Goal: Task Accomplishment & Management: Manage account settings

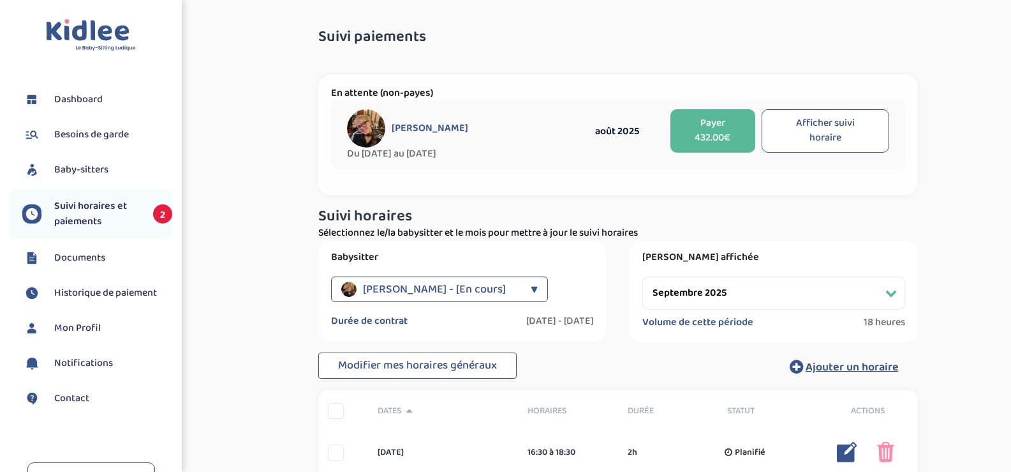
click at [809, 137] on button "Afficher suivi horaire" at bounding box center [826, 130] width 128 height 43
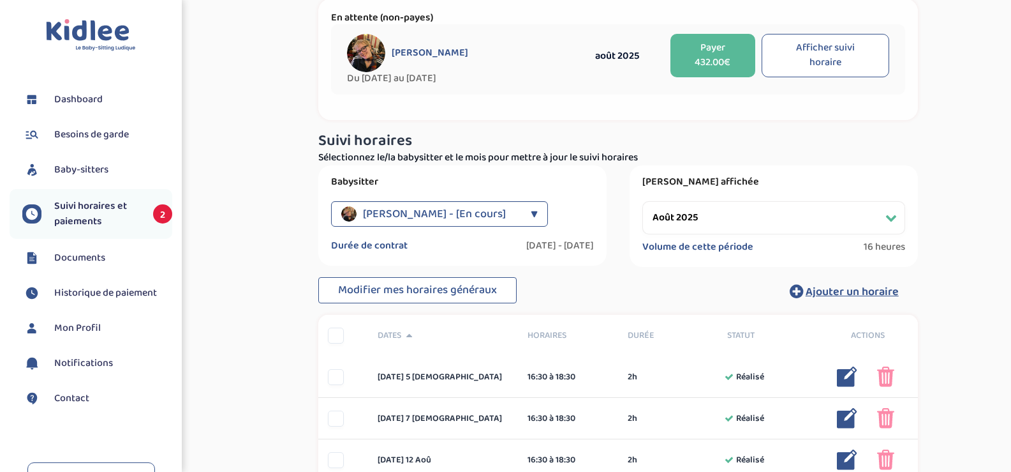
scroll to position [208, 0]
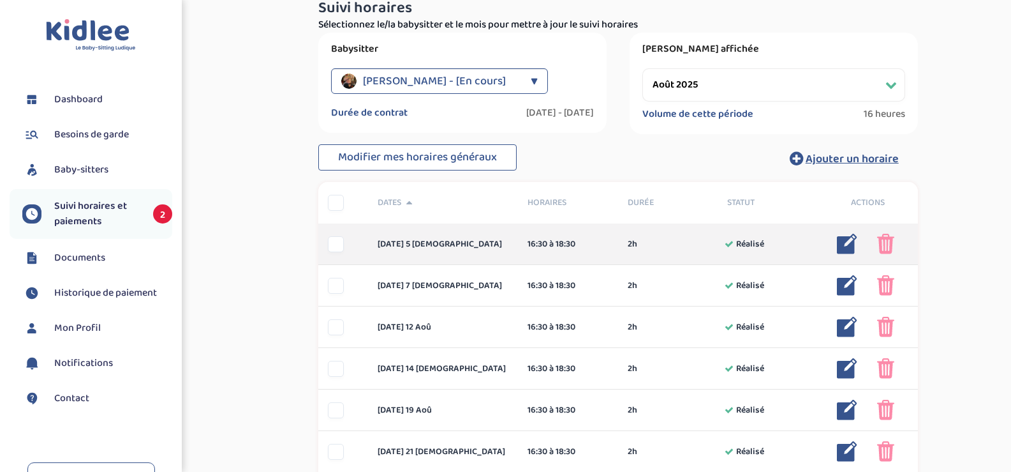
click at [889, 244] on img at bounding box center [885, 244] width 17 height 20
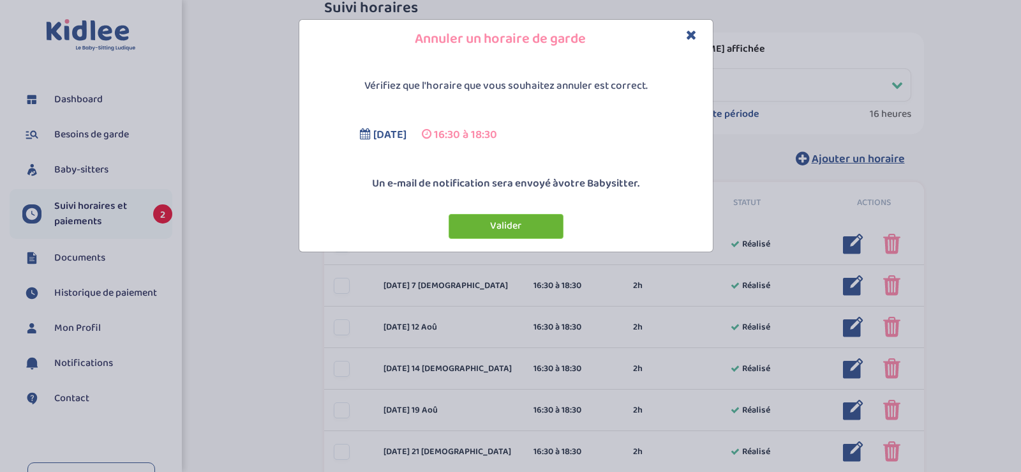
click at [509, 225] on button "Valider" at bounding box center [506, 226] width 115 height 25
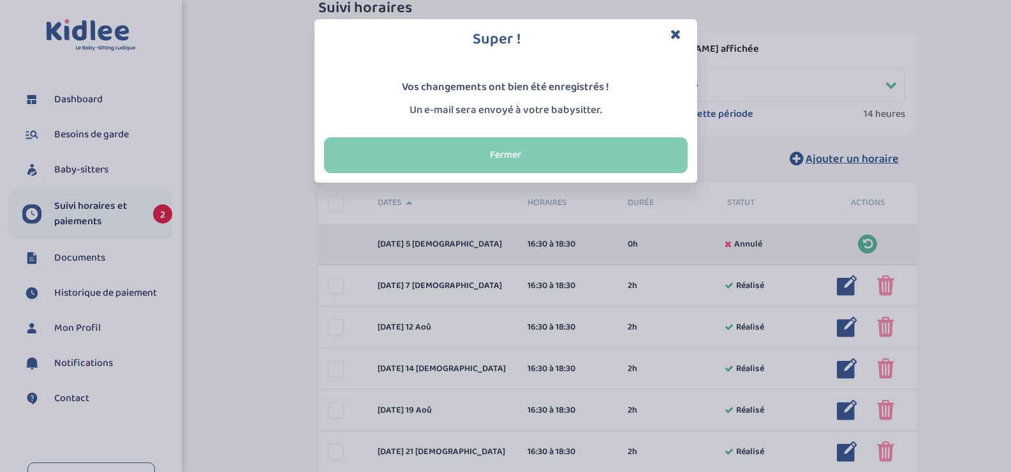
click at [605, 156] on button "Fermer" at bounding box center [506, 155] width 364 height 36
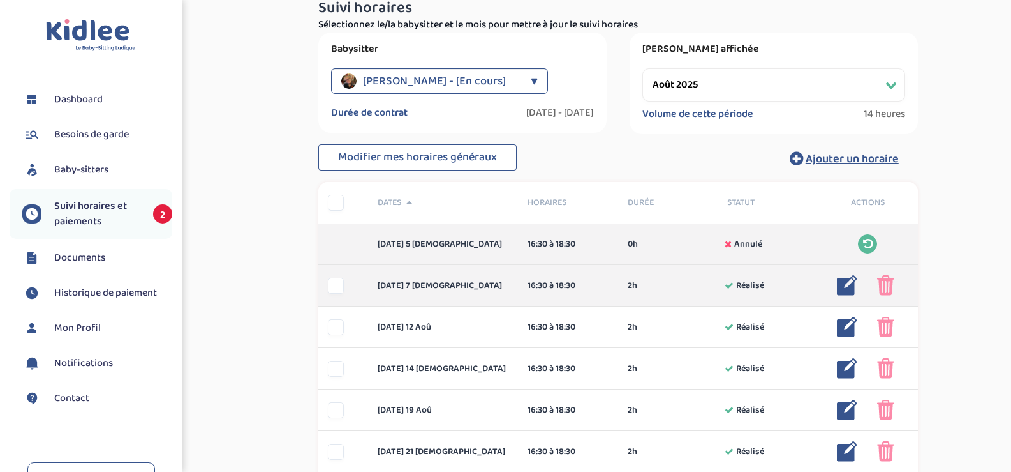
click at [889, 279] on img at bounding box center [885, 285] width 17 height 20
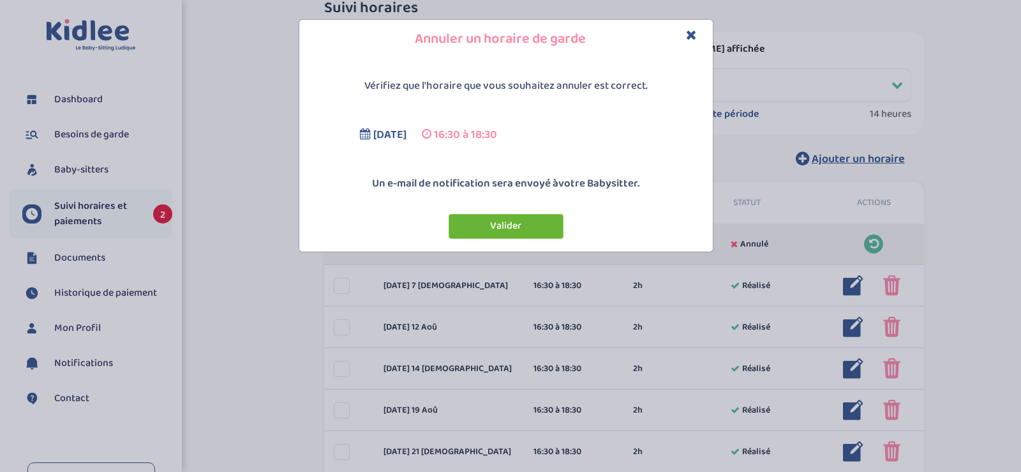
click at [535, 225] on button "Valider" at bounding box center [506, 226] width 115 height 25
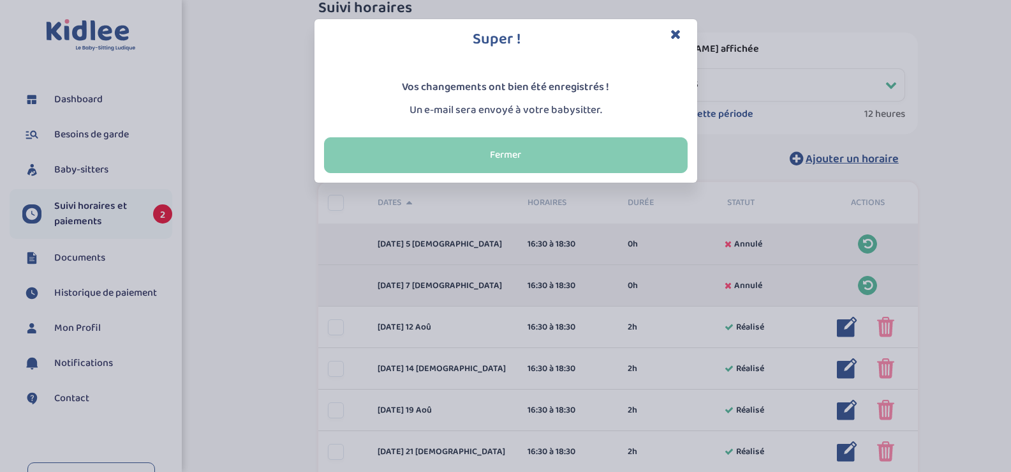
click at [606, 160] on button "Fermer" at bounding box center [506, 155] width 364 height 36
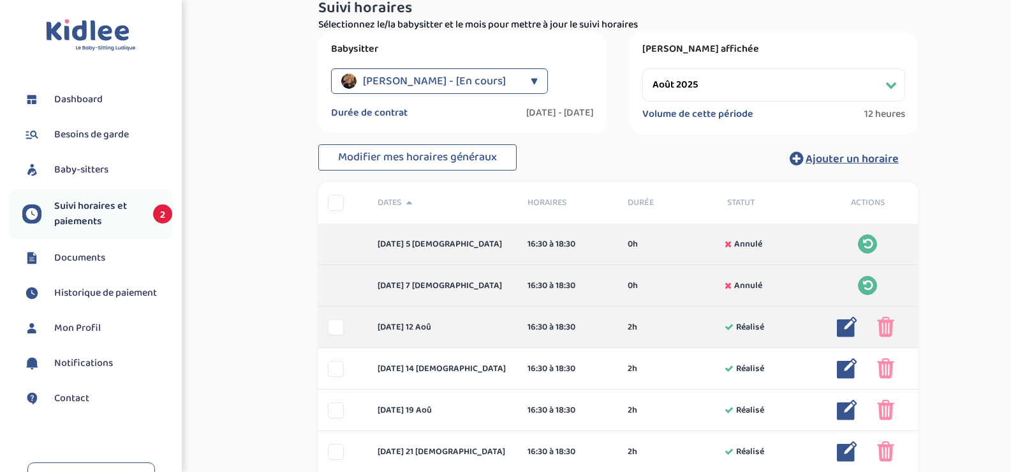
click at [890, 327] on img at bounding box center [885, 326] width 17 height 20
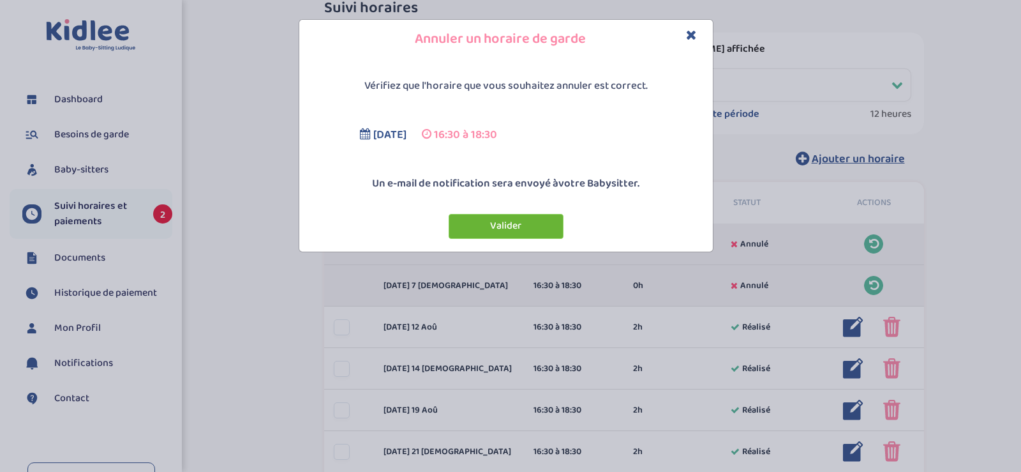
click at [528, 216] on button "Valider" at bounding box center [506, 226] width 115 height 25
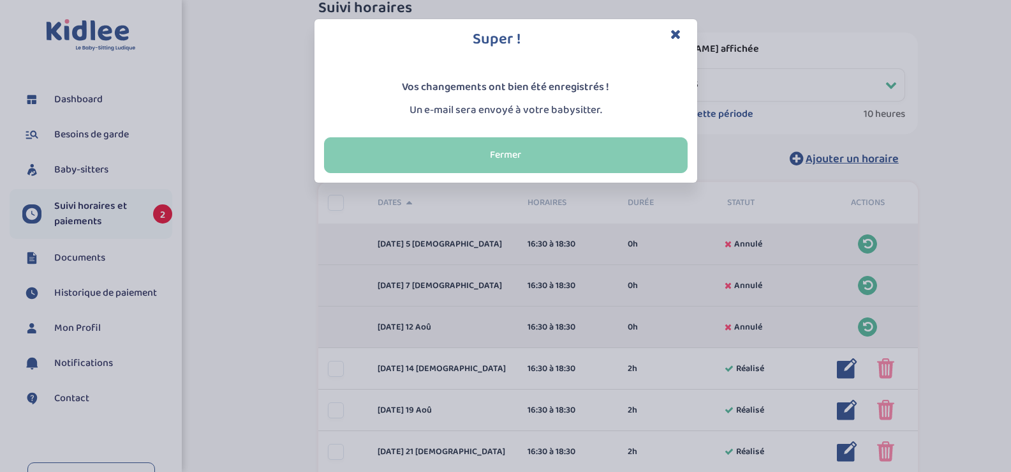
click at [625, 162] on button "Fermer" at bounding box center [506, 155] width 364 height 36
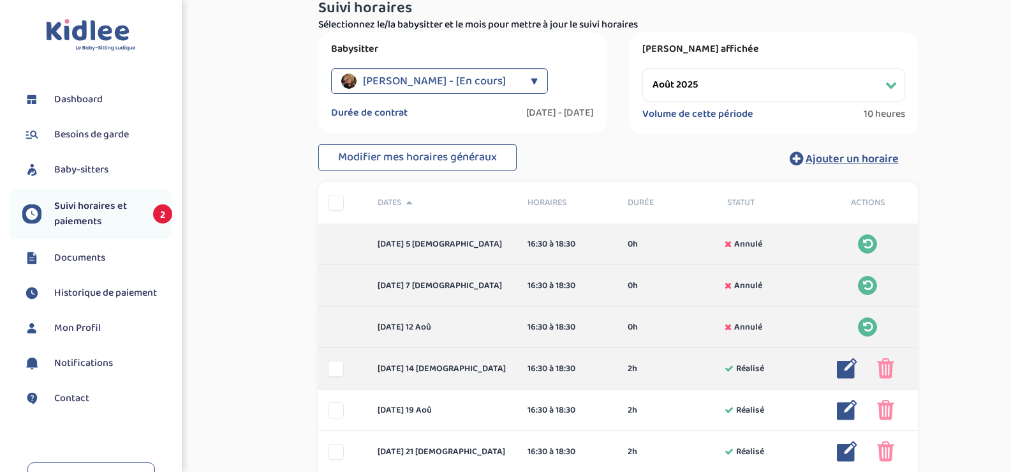
click at [883, 369] on img at bounding box center [885, 368] width 17 height 20
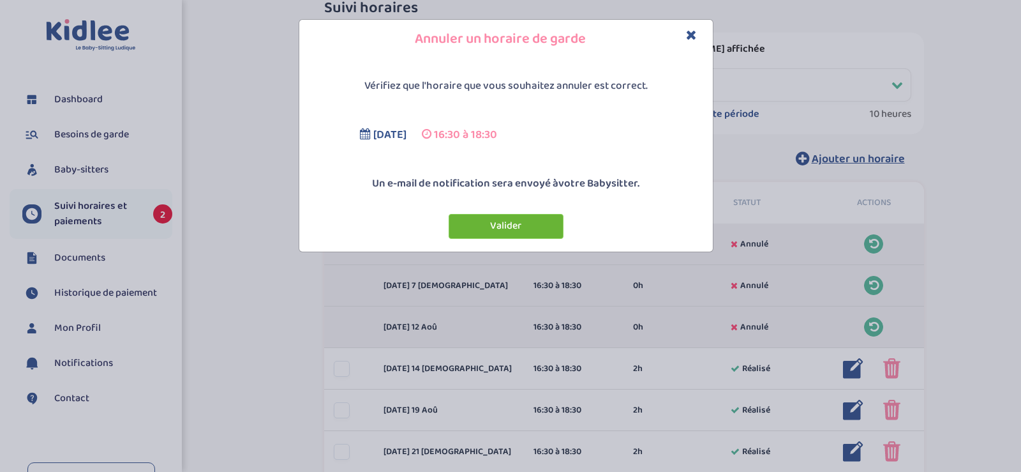
click at [512, 225] on button "Valider" at bounding box center [506, 226] width 115 height 25
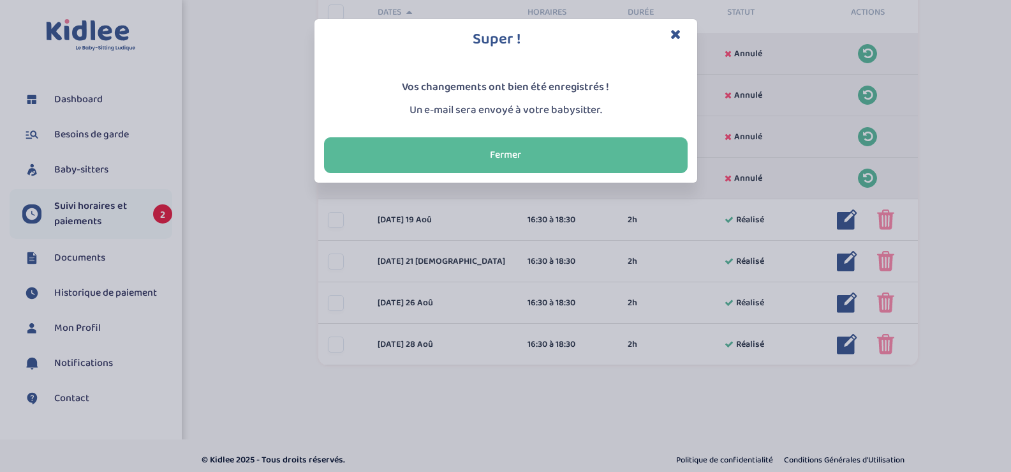
scroll to position [399, 0]
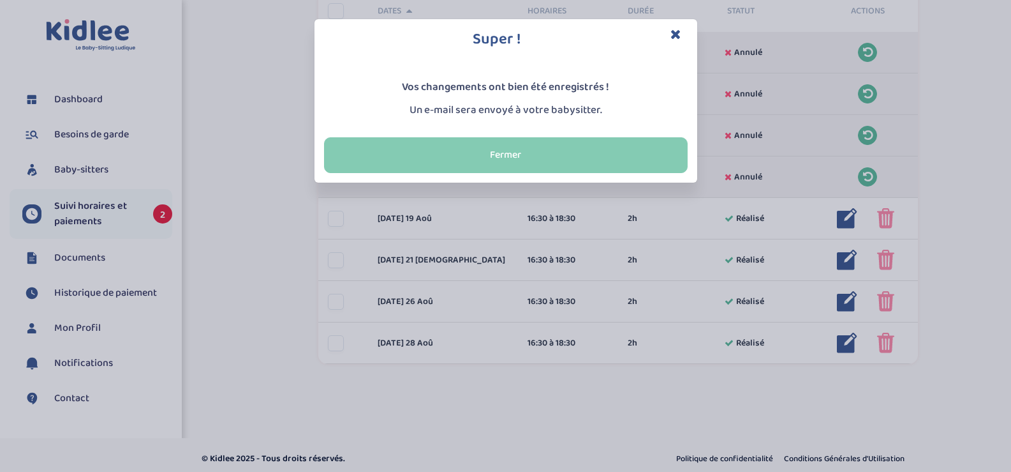
click at [517, 148] on button "Fermer" at bounding box center [506, 155] width 364 height 36
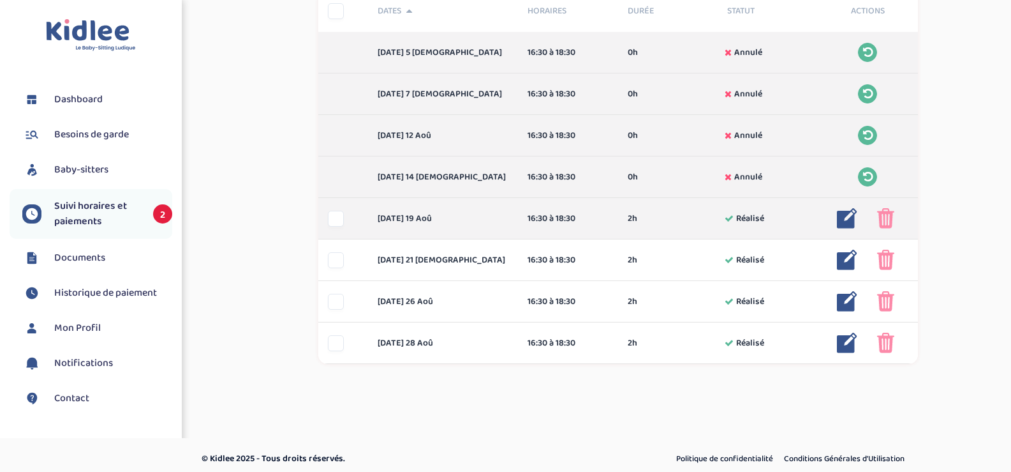
click at [889, 225] on img at bounding box center [885, 218] width 17 height 20
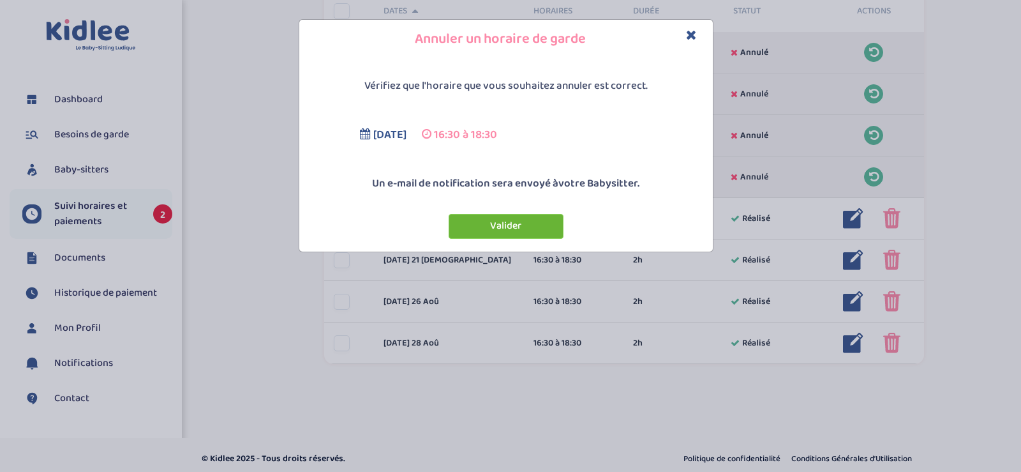
click at [556, 231] on button "Valider" at bounding box center [506, 226] width 115 height 25
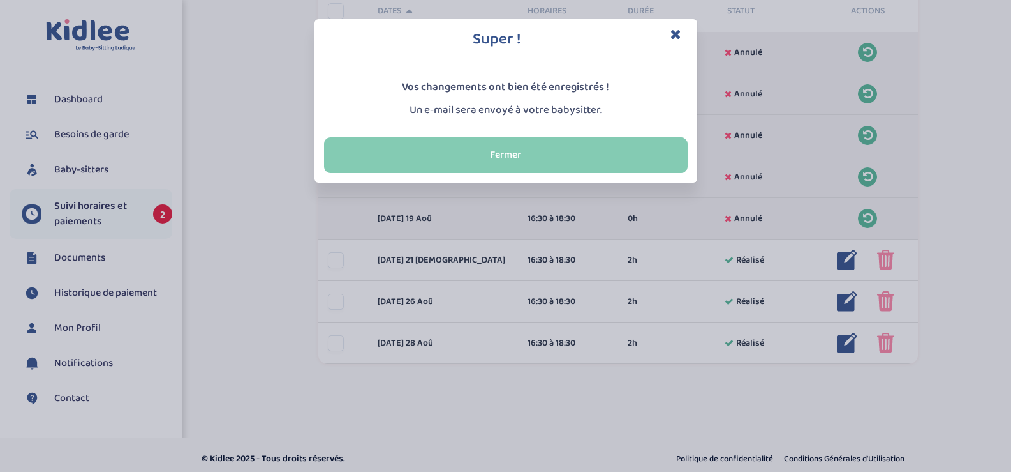
click at [621, 157] on button "Fermer" at bounding box center [506, 155] width 364 height 36
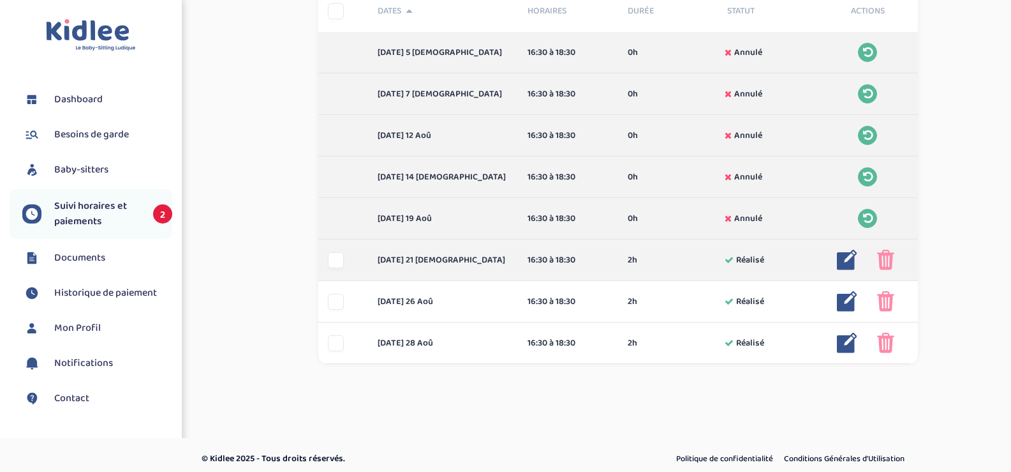
click at [880, 262] on img at bounding box center [885, 259] width 17 height 20
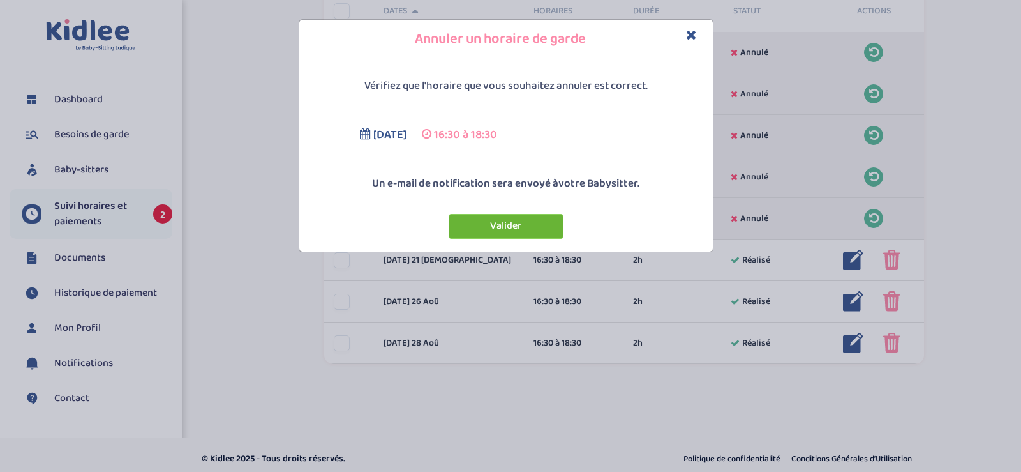
click at [504, 220] on button "Valider" at bounding box center [506, 226] width 115 height 25
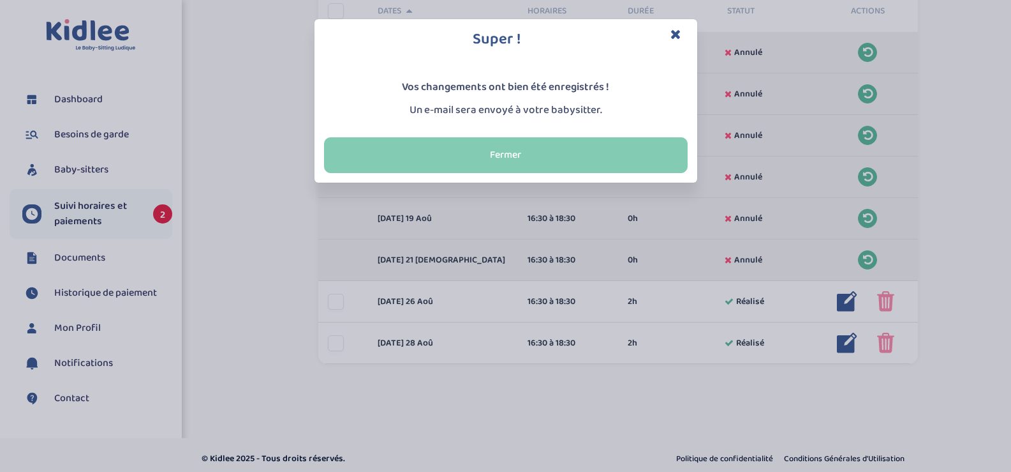
click at [539, 151] on button "Fermer" at bounding box center [506, 155] width 364 height 36
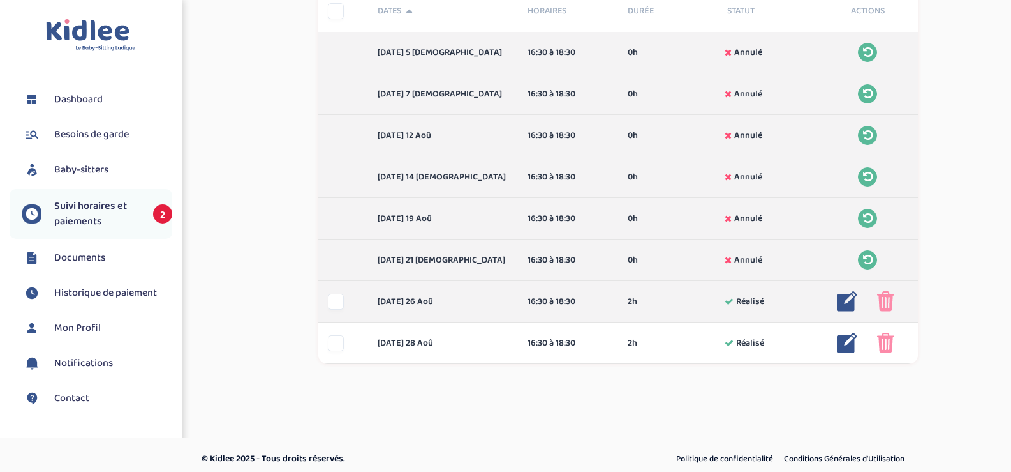
click at [893, 302] on img at bounding box center [885, 301] width 17 height 20
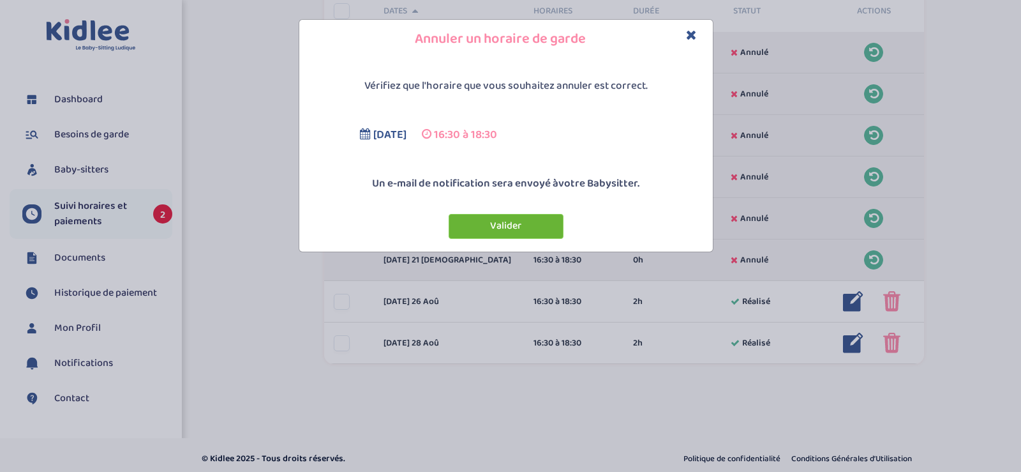
click at [544, 228] on button "Valider" at bounding box center [506, 226] width 115 height 25
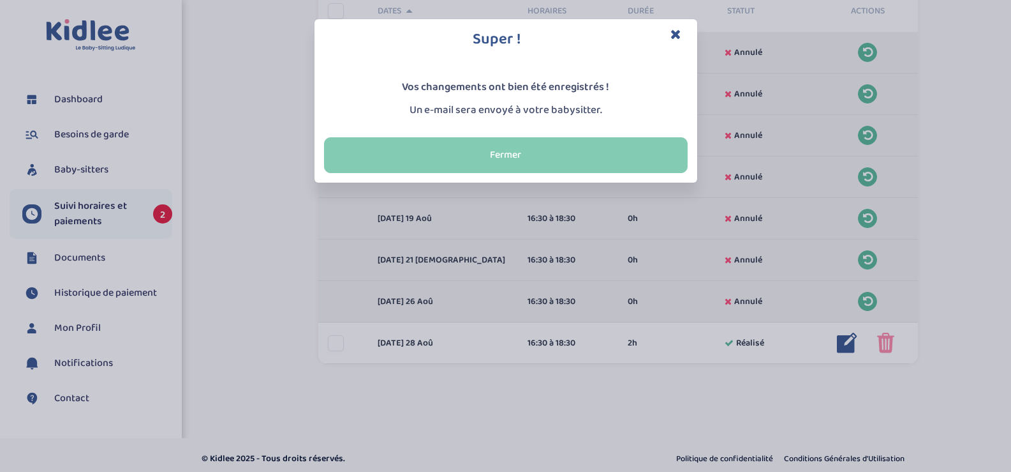
click at [617, 161] on button "Fermer" at bounding box center [506, 155] width 364 height 36
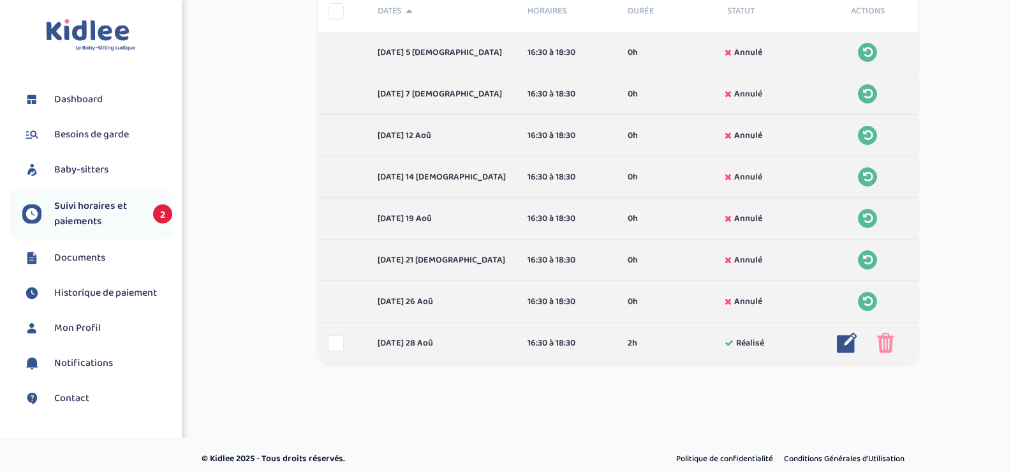
click at [884, 336] on img at bounding box center [885, 342] width 17 height 20
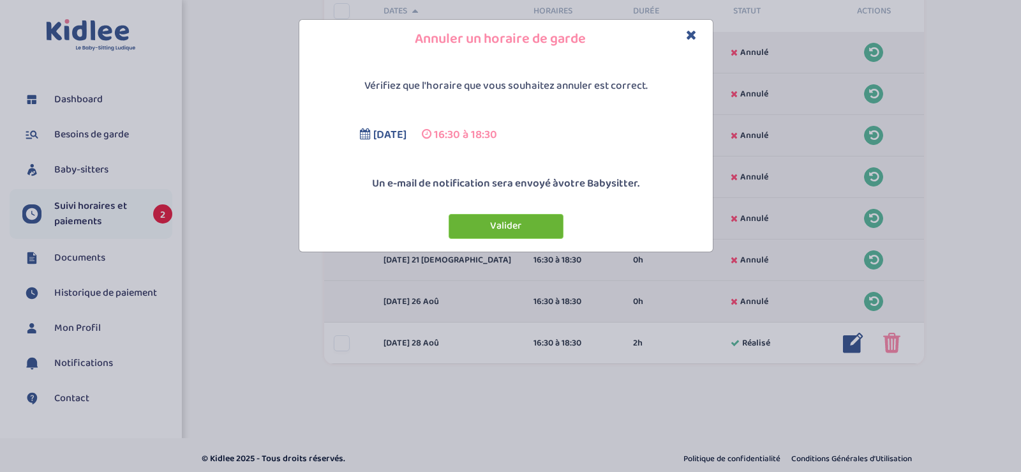
click at [516, 220] on button "Valider" at bounding box center [506, 226] width 115 height 25
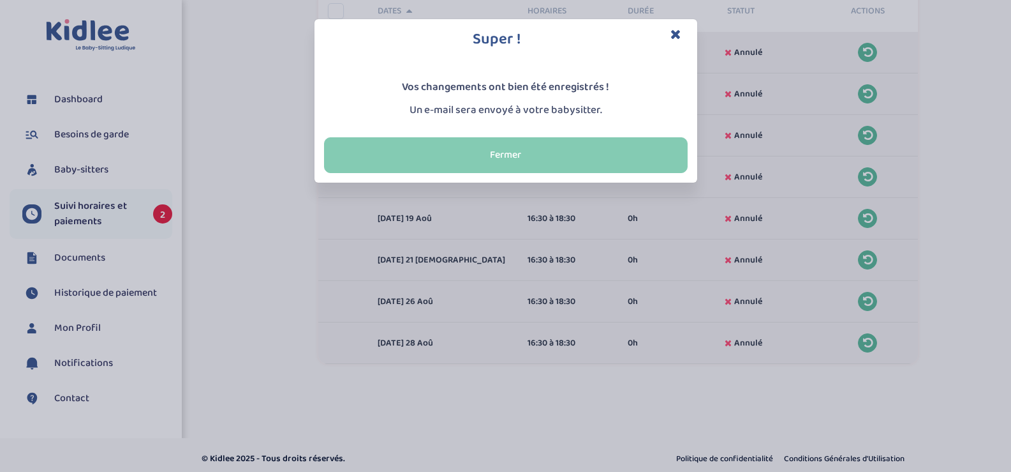
click at [532, 163] on button "Fermer" at bounding box center [506, 155] width 364 height 36
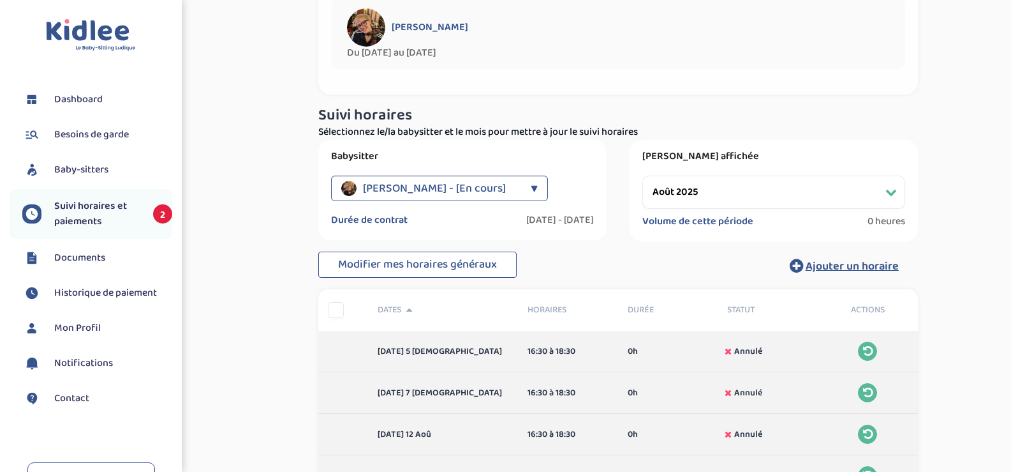
scroll to position [0, 0]
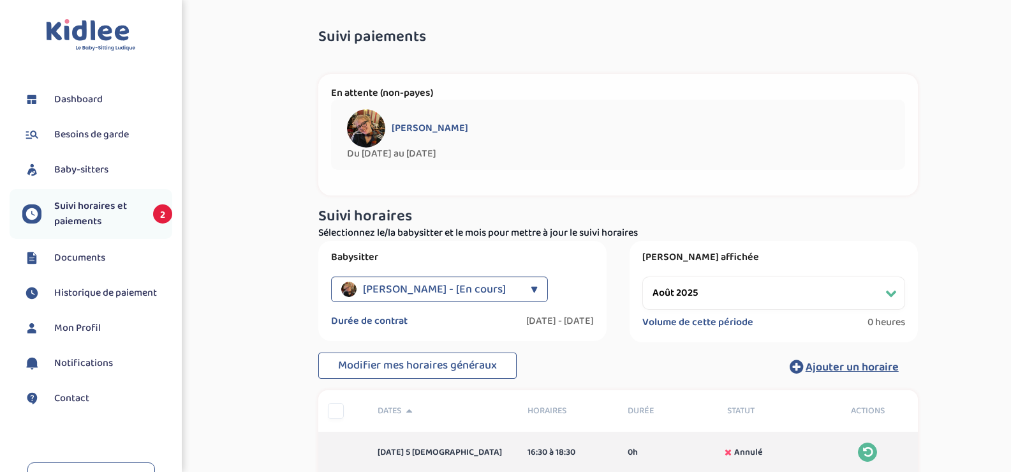
click at [531, 290] on div "▼" at bounding box center [534, 289] width 7 height 26
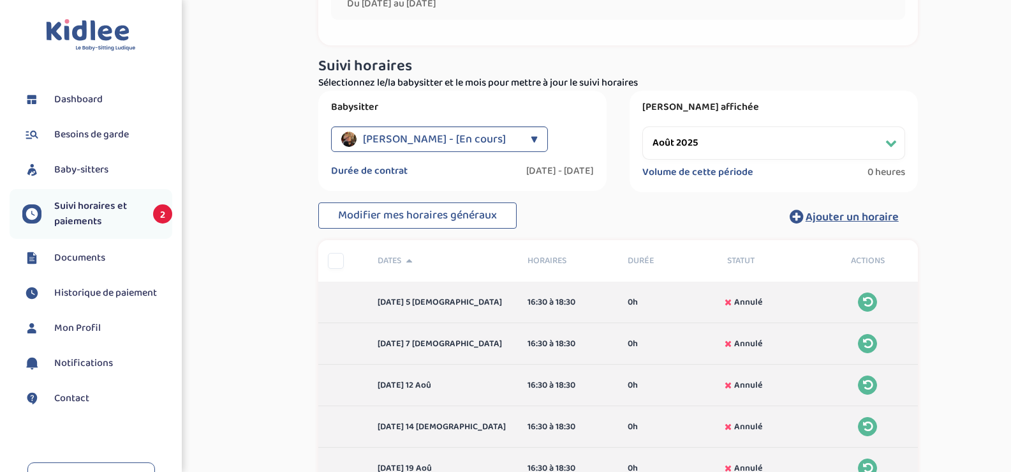
scroll to position [191, 0]
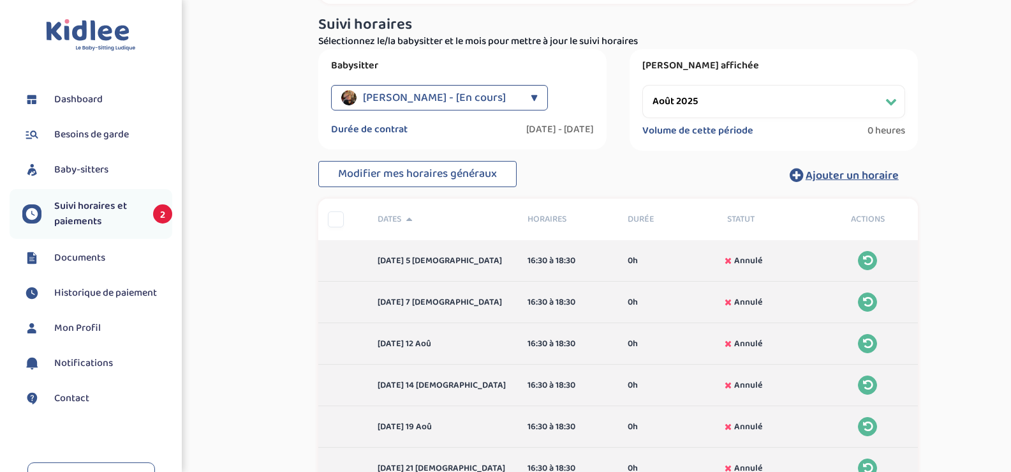
click at [778, 99] on select "Filtrer par mois [DATE] [DATE] [DATE] [DATE] [DATE] [DATE] [DATE] [DATE] [DATE]…" at bounding box center [774, 101] width 263 height 33
select select "septembre 2025"
click at [643, 85] on select "Filtrer par mois [DATE] [DATE] [DATE] [DATE] [DATE] [DATE] [DATE] [DATE] [DATE]…" at bounding box center [774, 101] width 263 height 33
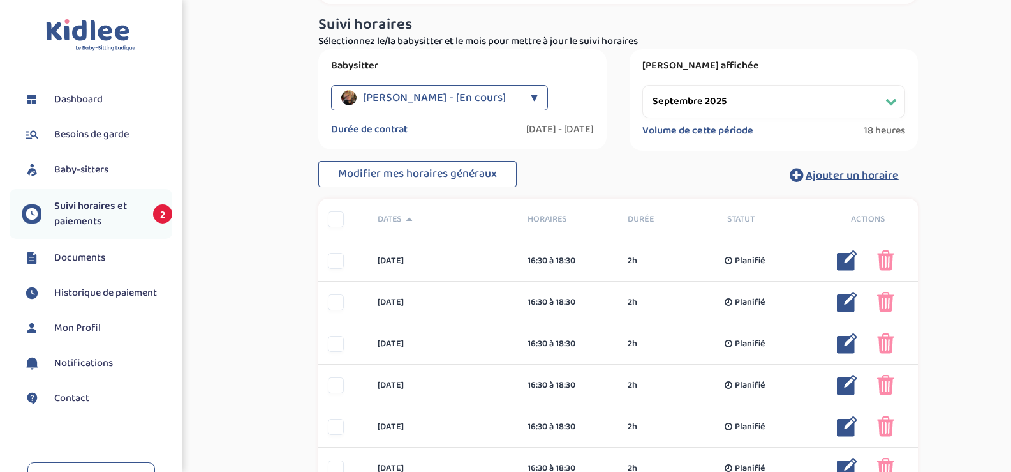
scroll to position [447, 0]
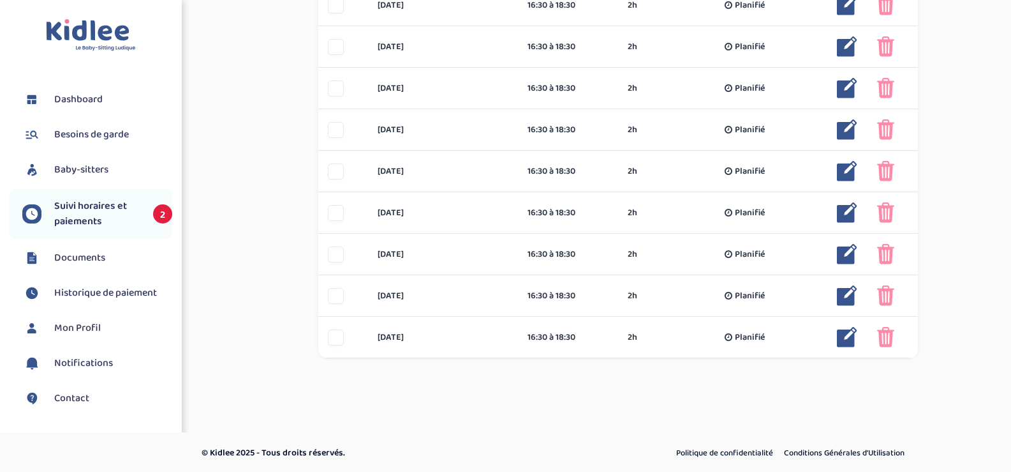
click at [109, 219] on span "Suivi horaires et paiements" at bounding box center [97, 213] width 86 height 31
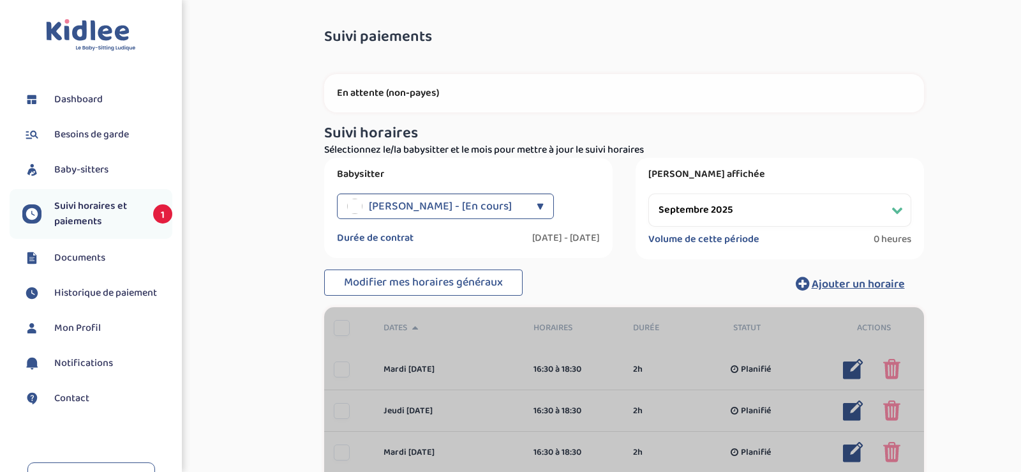
select select "septembre 2025"
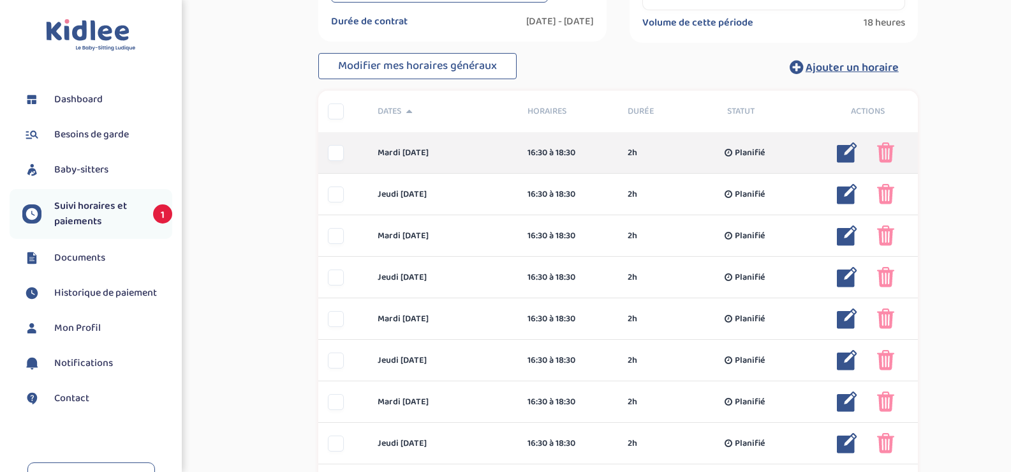
scroll to position [319, 0]
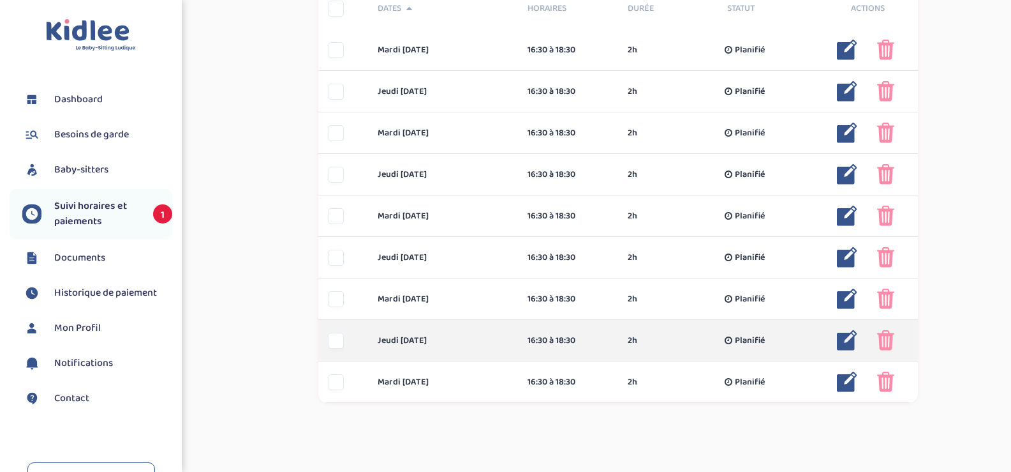
click at [882, 338] on img at bounding box center [885, 340] width 17 height 20
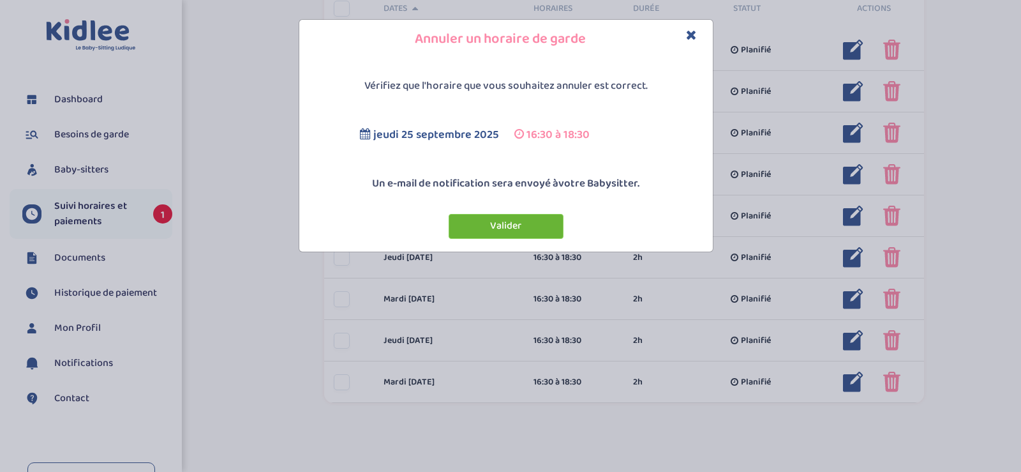
click at [525, 223] on button "Valider" at bounding box center [506, 226] width 115 height 25
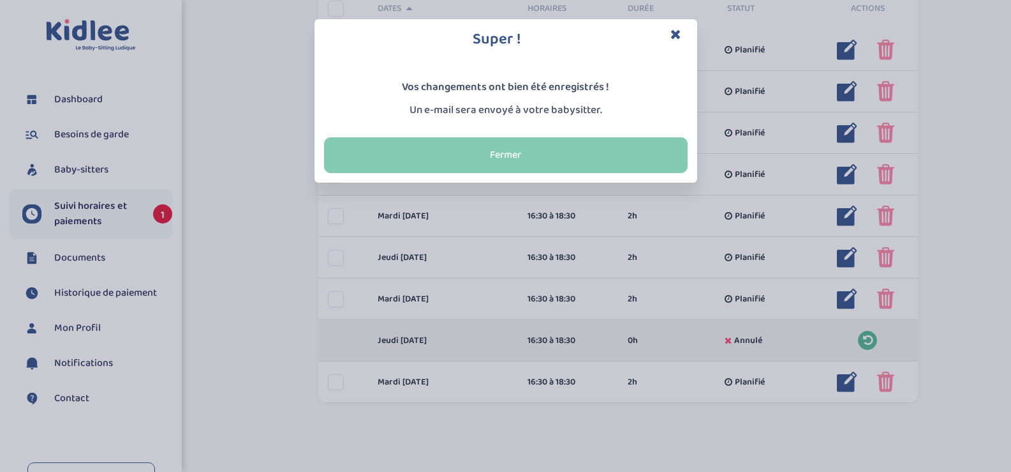
click at [528, 159] on button "Fermer" at bounding box center [506, 155] width 364 height 36
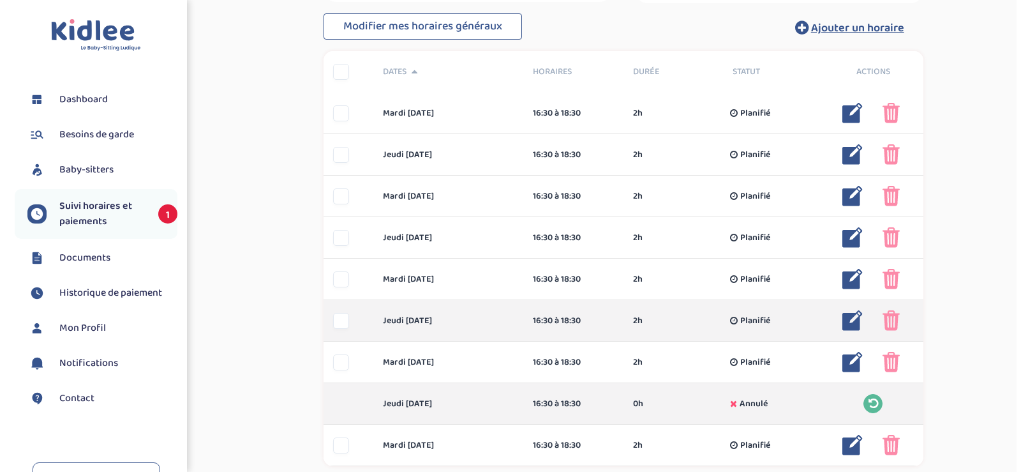
scroll to position [64, 0]
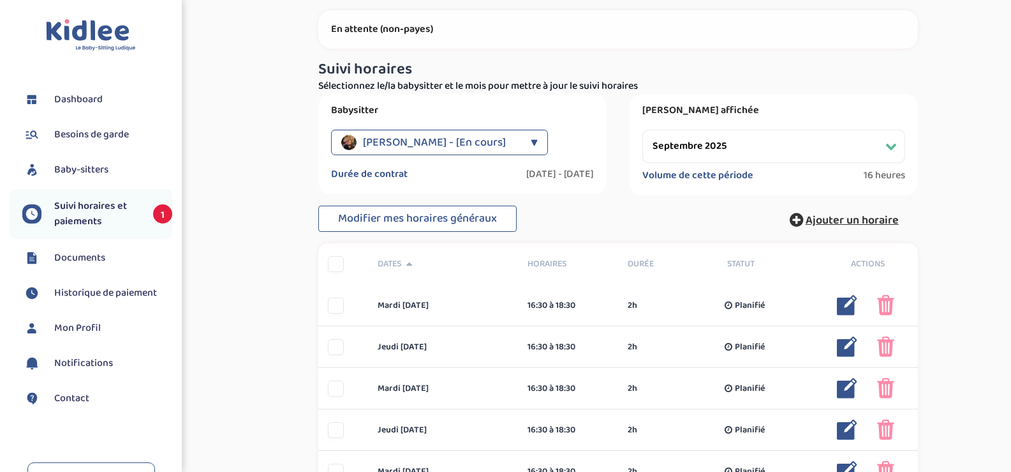
click at [845, 213] on span "Ajouter un horaire" at bounding box center [852, 220] width 93 height 18
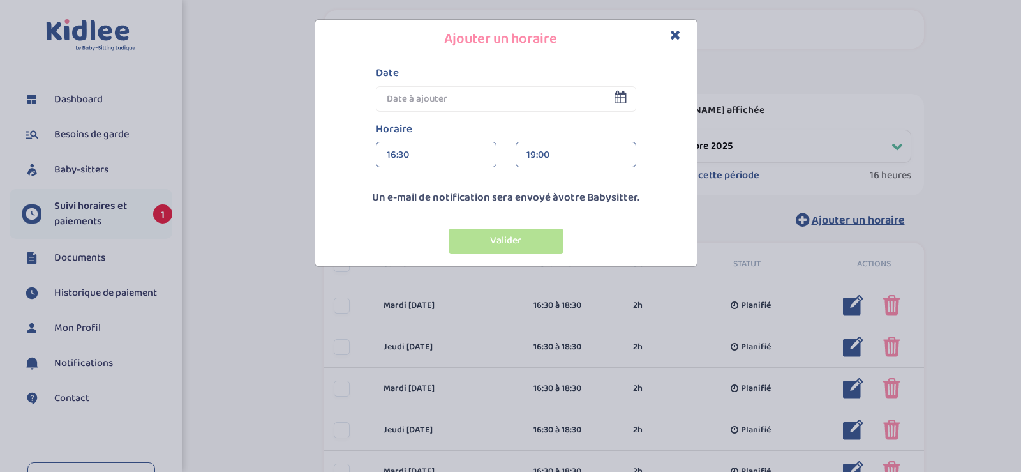
click at [469, 98] on input "text" at bounding box center [506, 99] width 260 height 26
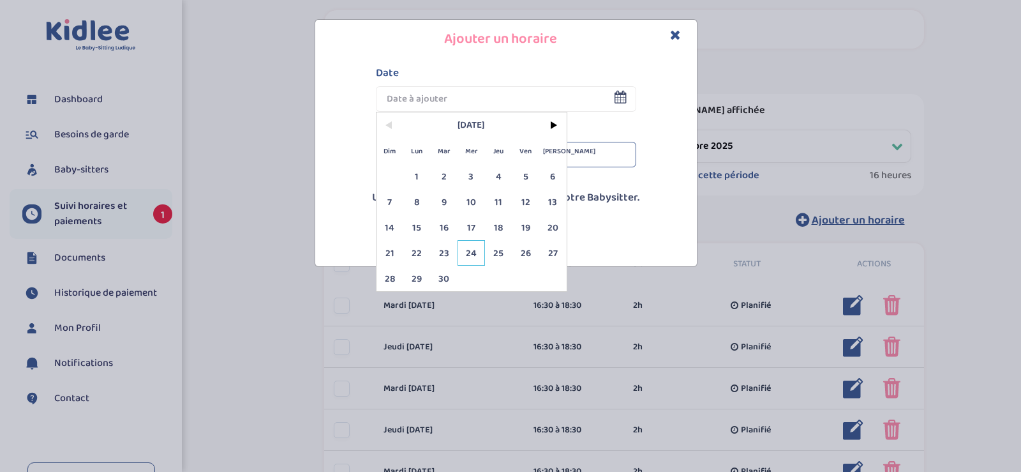
click at [474, 252] on span "24" at bounding box center [470, 253] width 27 height 26
type input "24 Sep 2025"
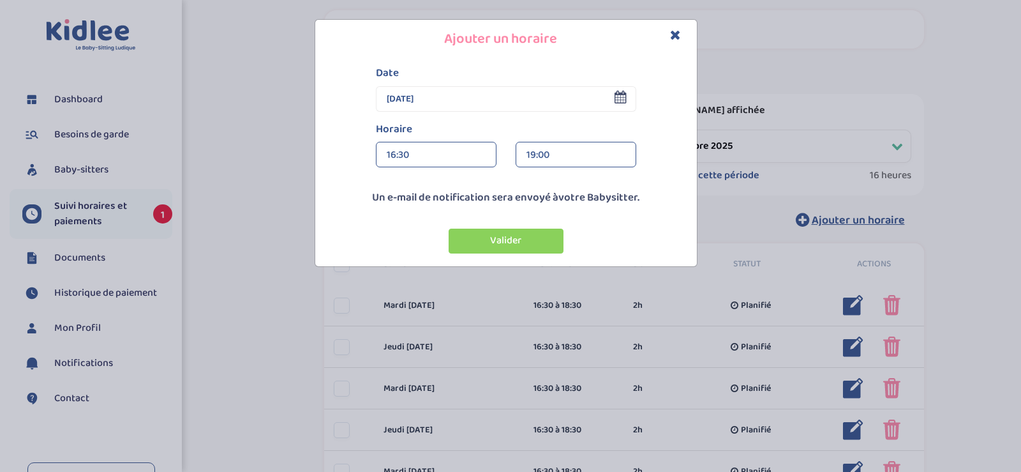
click at [446, 154] on div "16:30" at bounding box center [436, 155] width 99 height 26
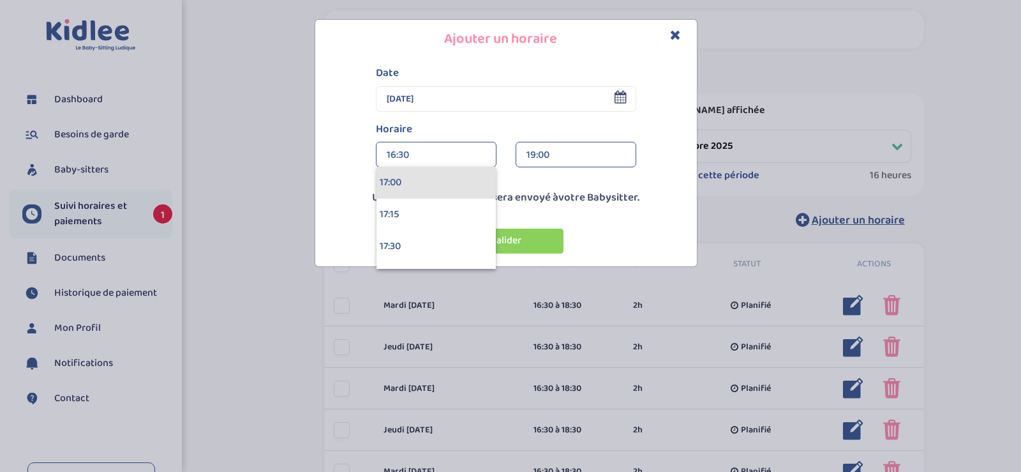
click at [438, 185] on div "17:00" at bounding box center [435, 183] width 119 height 32
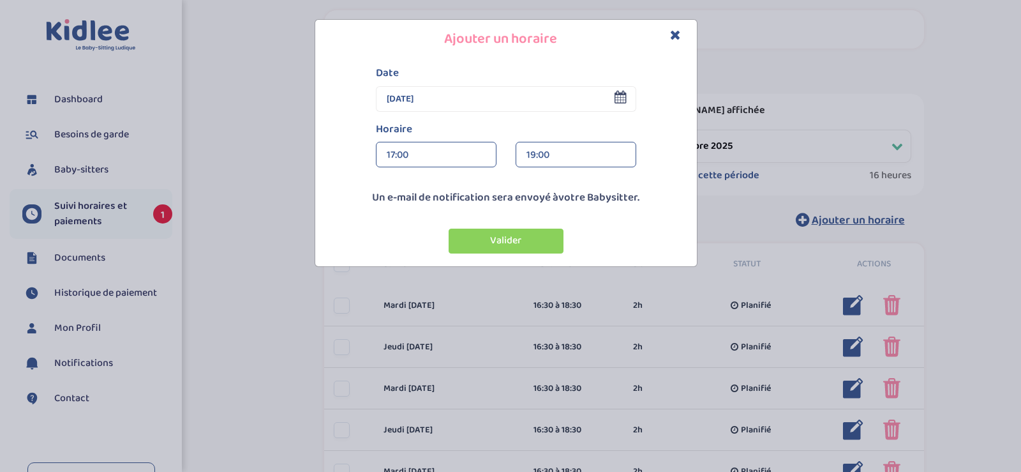
click at [559, 156] on div "19:00" at bounding box center [575, 155] width 99 height 26
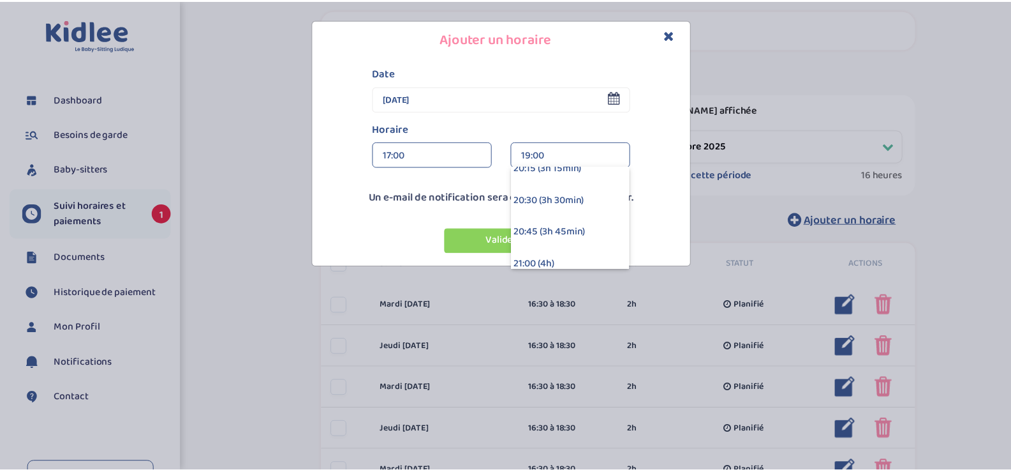
scroll to position [408, 0]
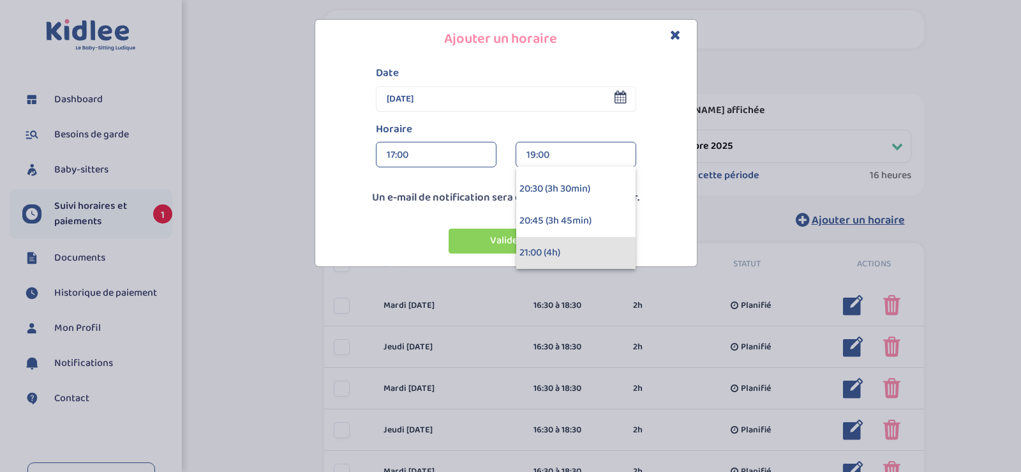
click at [581, 253] on div "21:00 (4h)" at bounding box center [575, 253] width 119 height 32
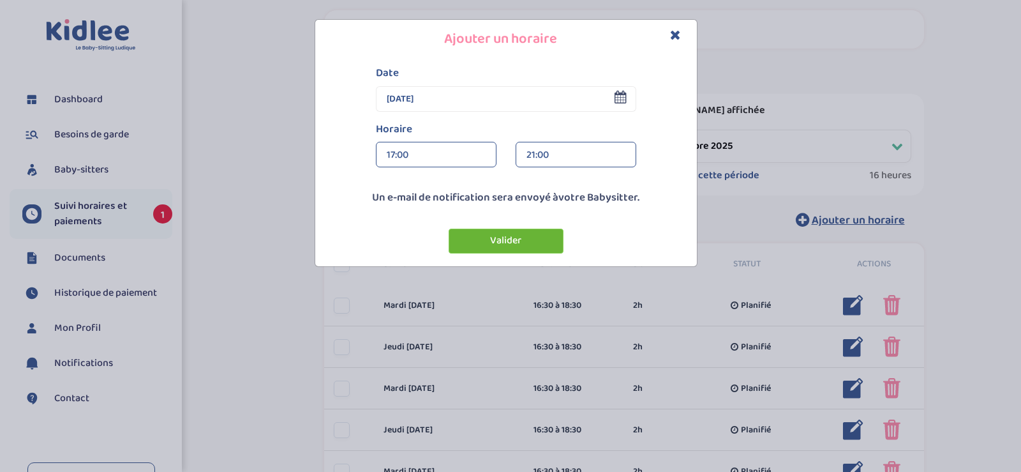
click at [523, 243] on button "Valider" at bounding box center [506, 240] width 115 height 25
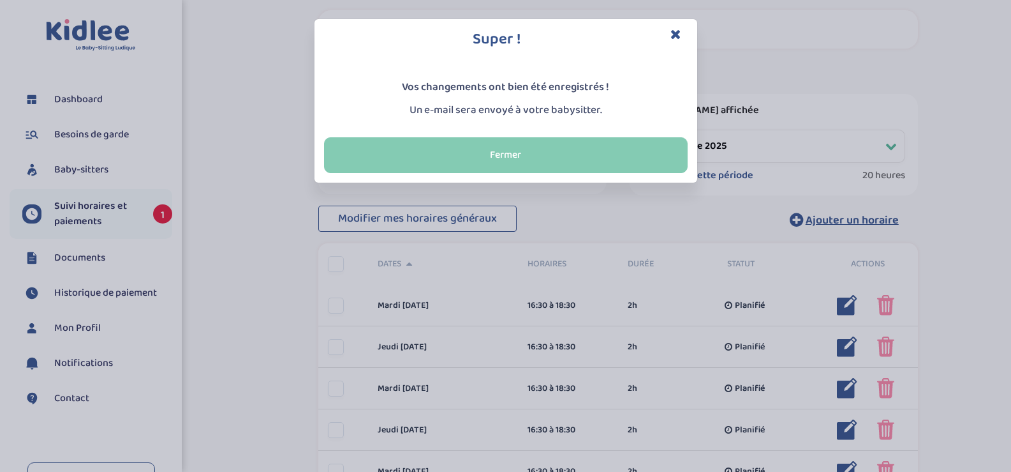
click at [528, 150] on button "Fermer" at bounding box center [506, 155] width 364 height 36
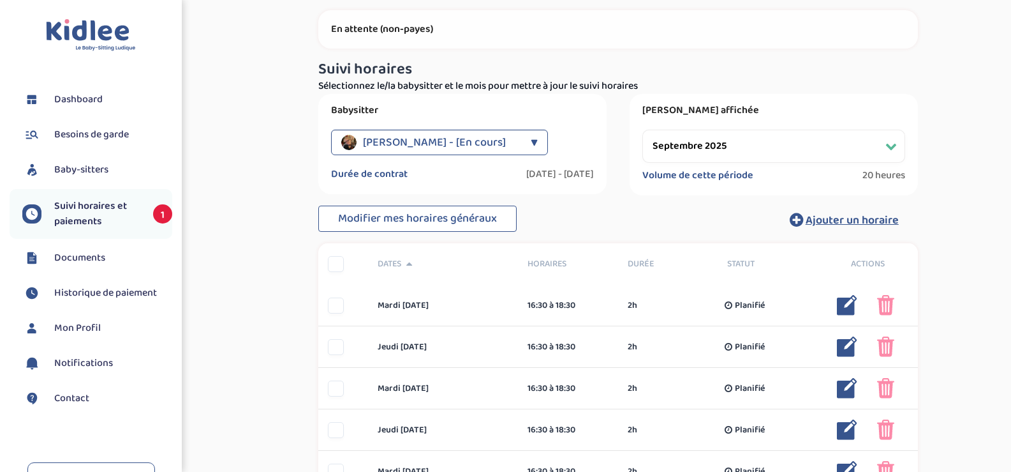
scroll to position [383, 0]
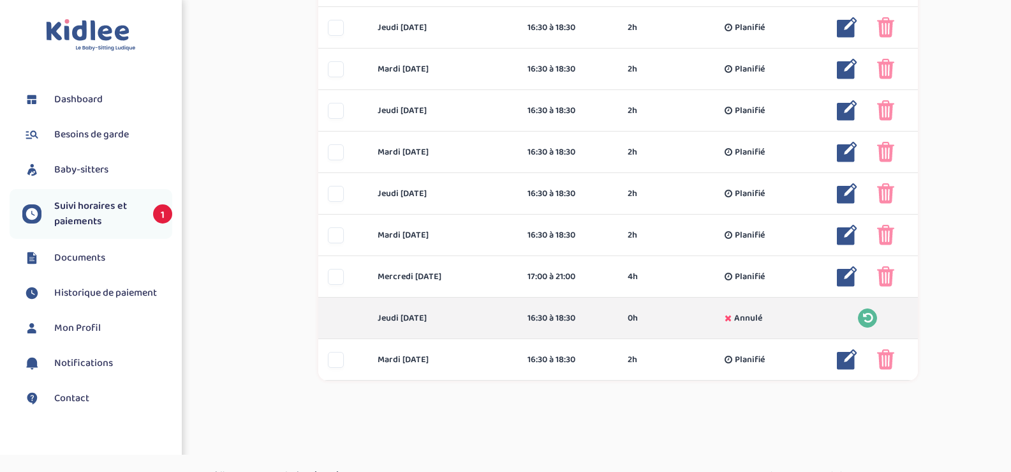
click at [103, 207] on span "Suivi horaires et paiements" at bounding box center [97, 213] width 86 height 31
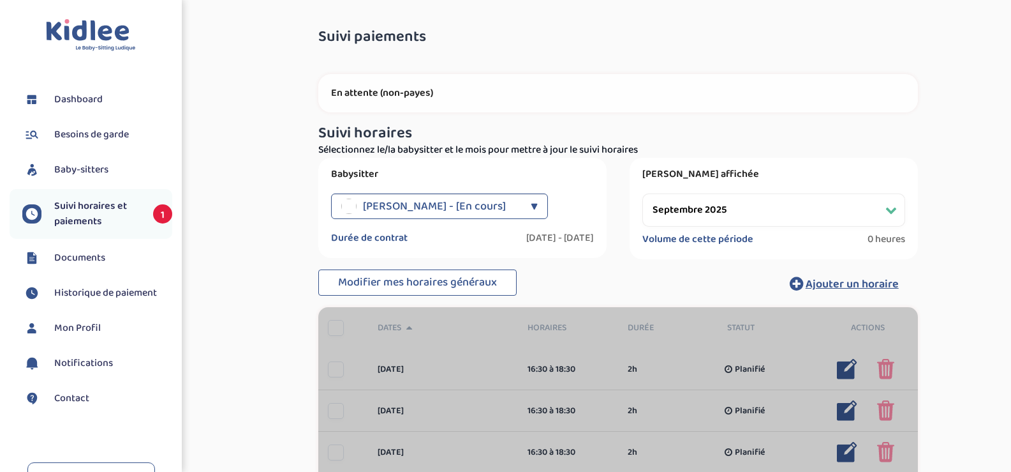
select select "septembre 2025"
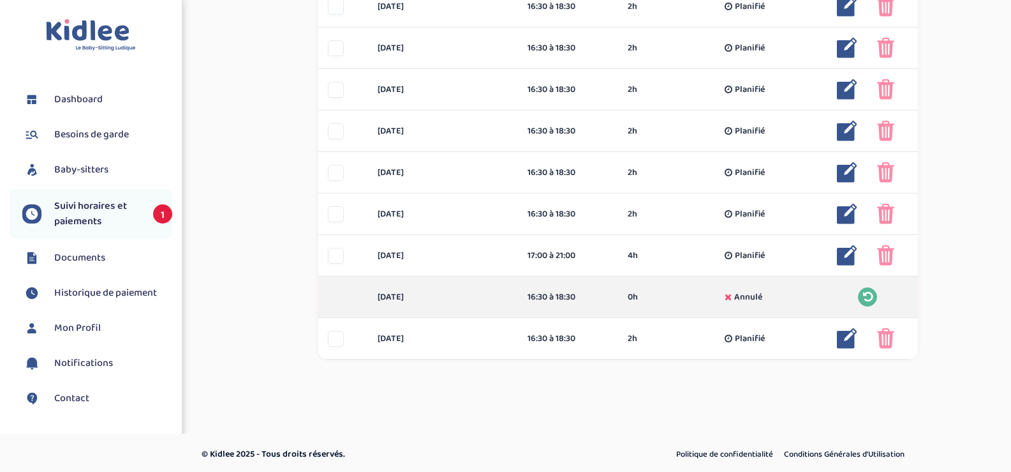
scroll to position [407, 0]
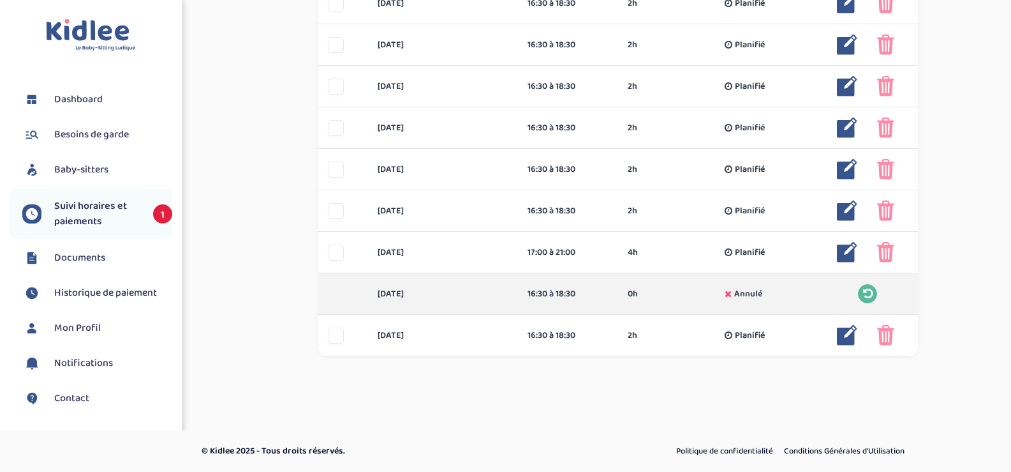
click at [97, 263] on span "Documents" at bounding box center [79, 257] width 51 height 15
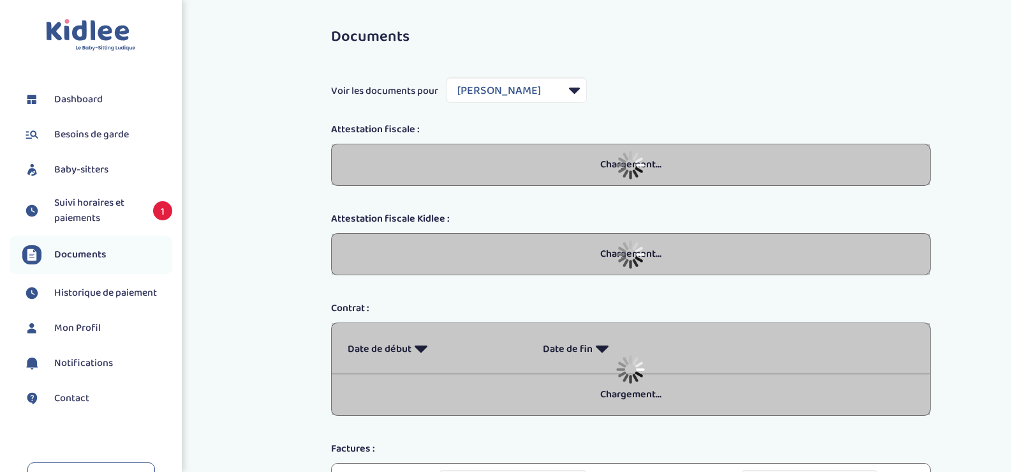
select select "42237"
select select "2025"
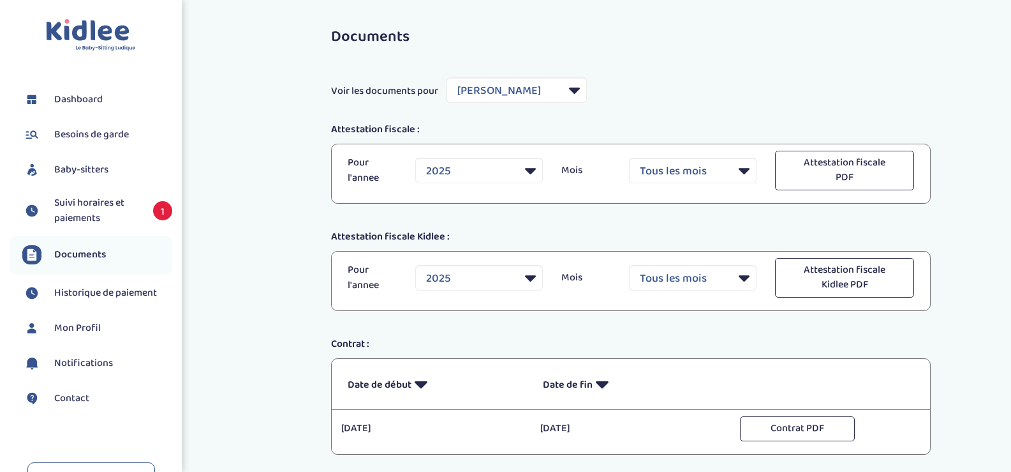
click at [82, 331] on span "Mon Profil" at bounding box center [77, 327] width 47 height 15
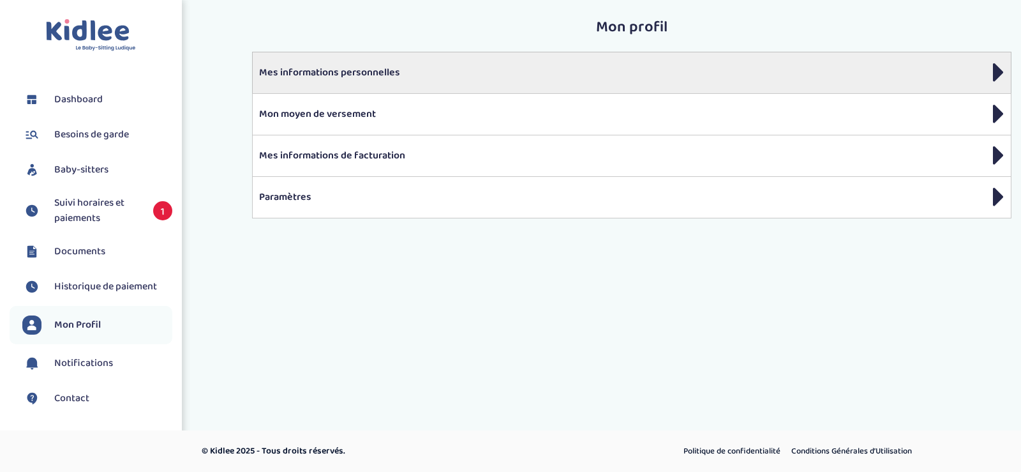
click at [396, 80] on p "Mes informations personnelles" at bounding box center [631, 72] width 745 height 15
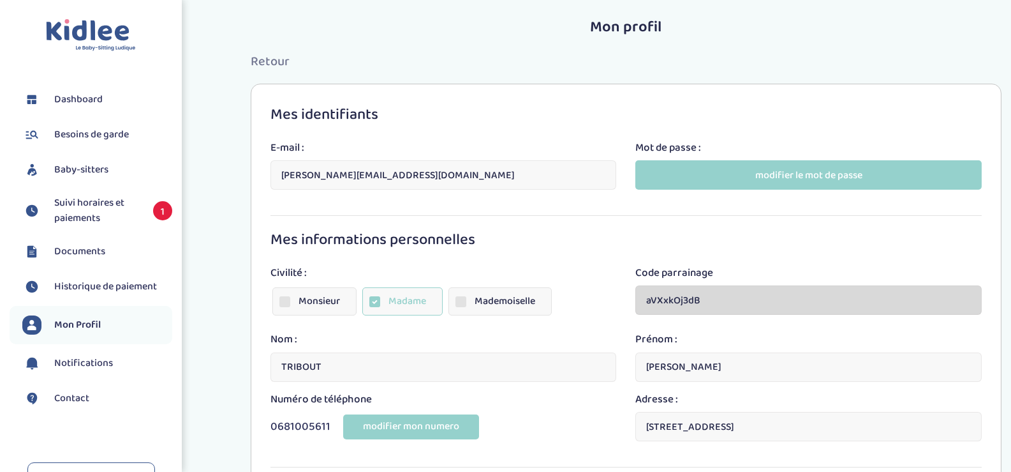
click at [281, 54] on span "Retour" at bounding box center [270, 61] width 39 height 20
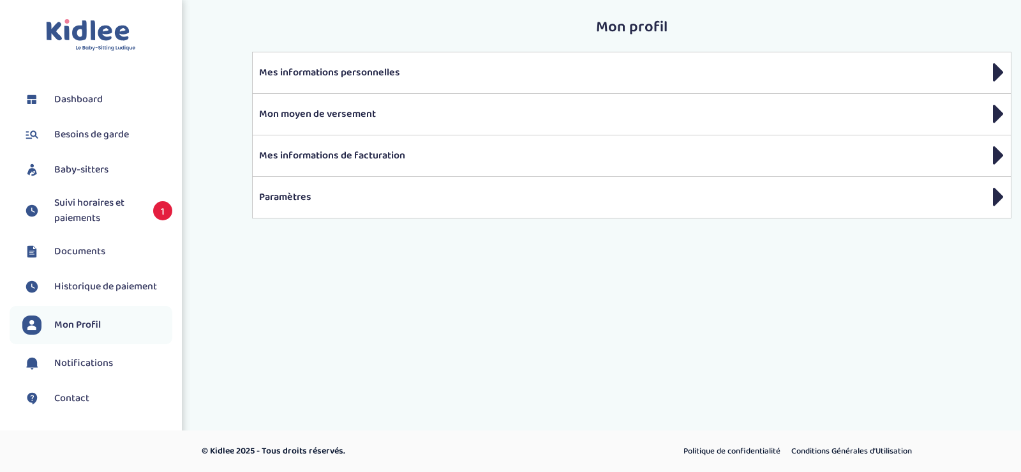
click at [149, 287] on span "Historique de paiement" at bounding box center [105, 286] width 103 height 15
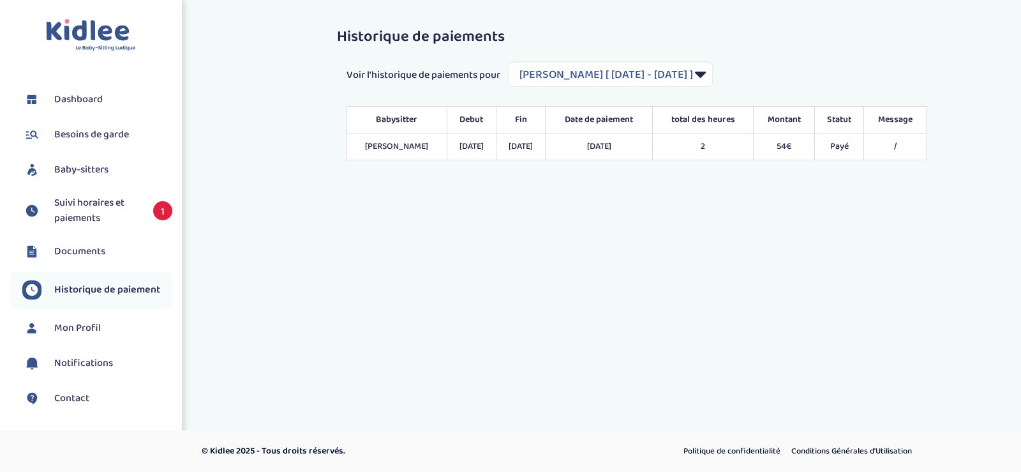
select select "2020"
click at [98, 329] on span "Mon Profil" at bounding box center [77, 327] width 47 height 15
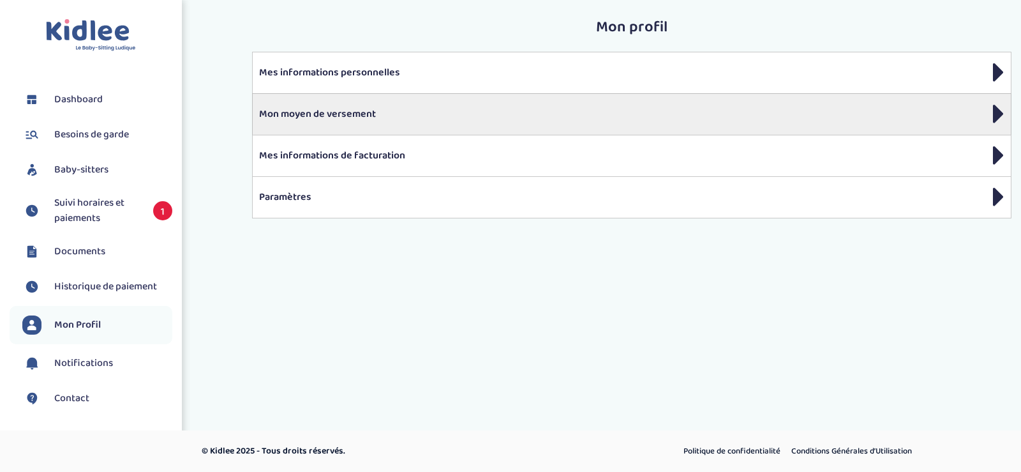
click at [292, 113] on p "Mon moyen de versement" at bounding box center [631, 114] width 745 height 15
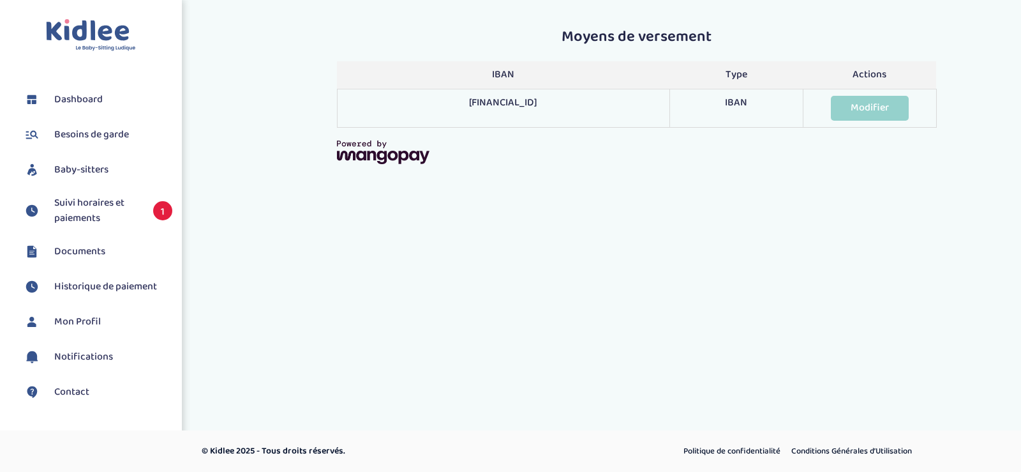
click at [87, 320] on span "Mon Profil" at bounding box center [77, 321] width 47 height 15
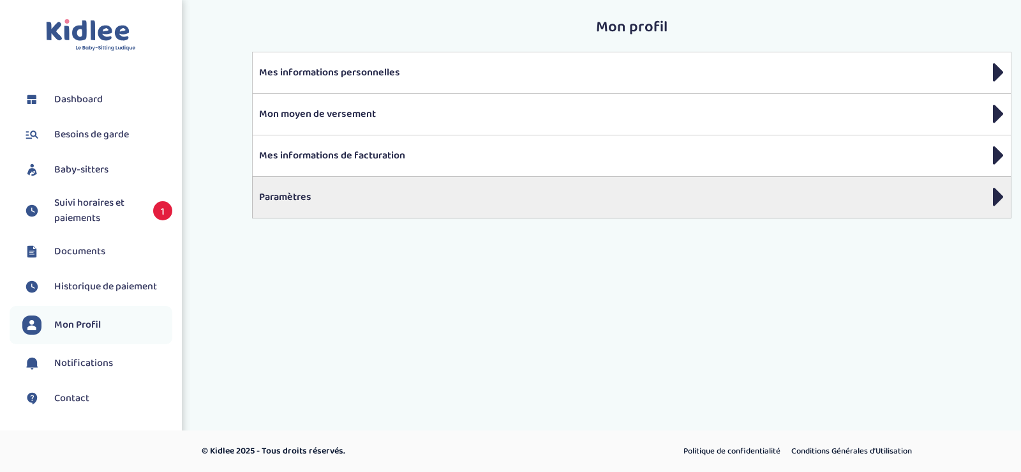
click at [363, 188] on div "Paramètres" at bounding box center [631, 197] width 759 height 42
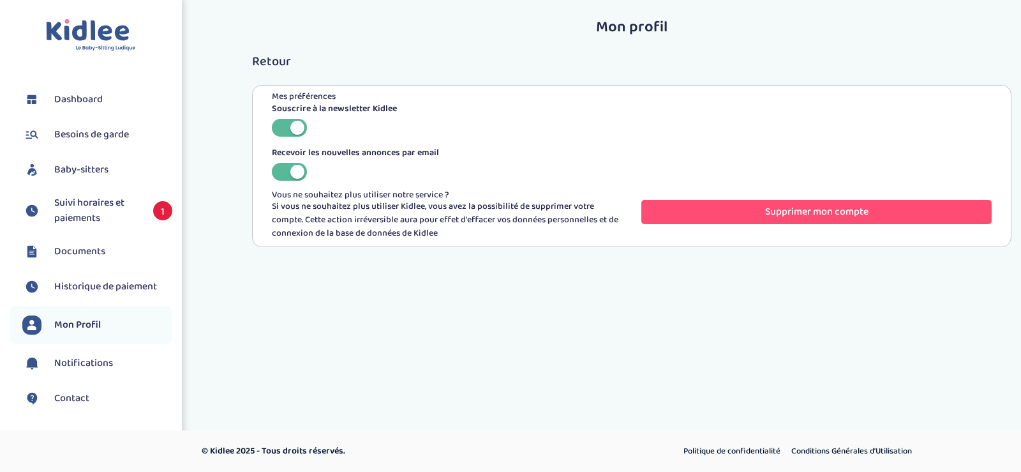
click at [82, 171] on span "Baby-sitters" at bounding box center [81, 169] width 54 height 15
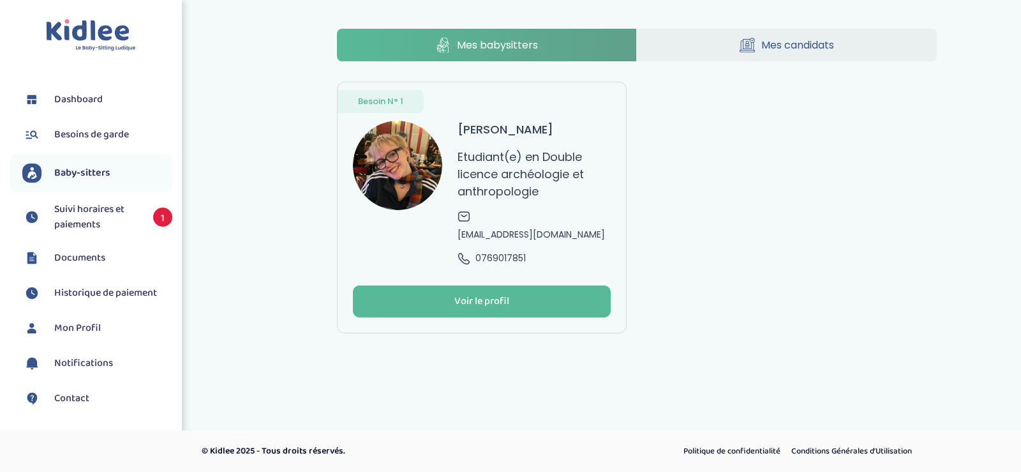
click at [78, 131] on span "Besoins de garde" at bounding box center [91, 134] width 75 height 15
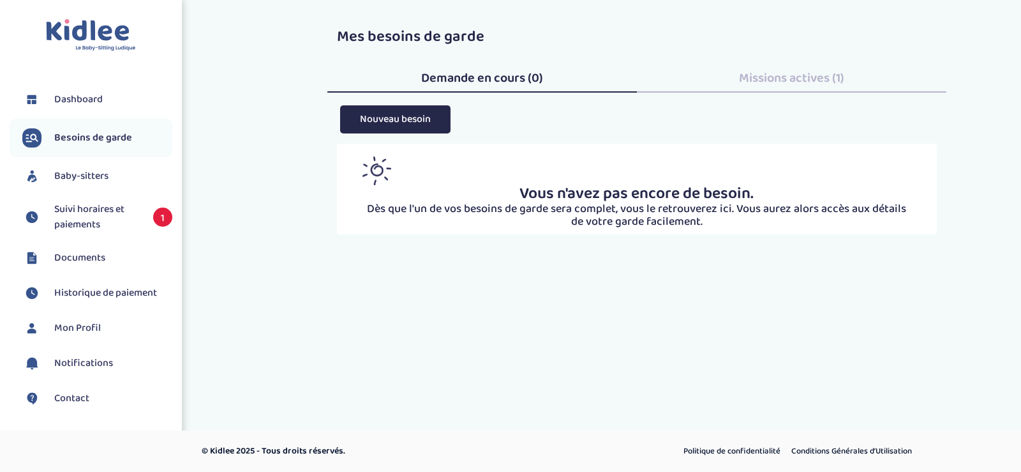
click at [77, 97] on span "Dashboard" at bounding box center [78, 99] width 48 height 15
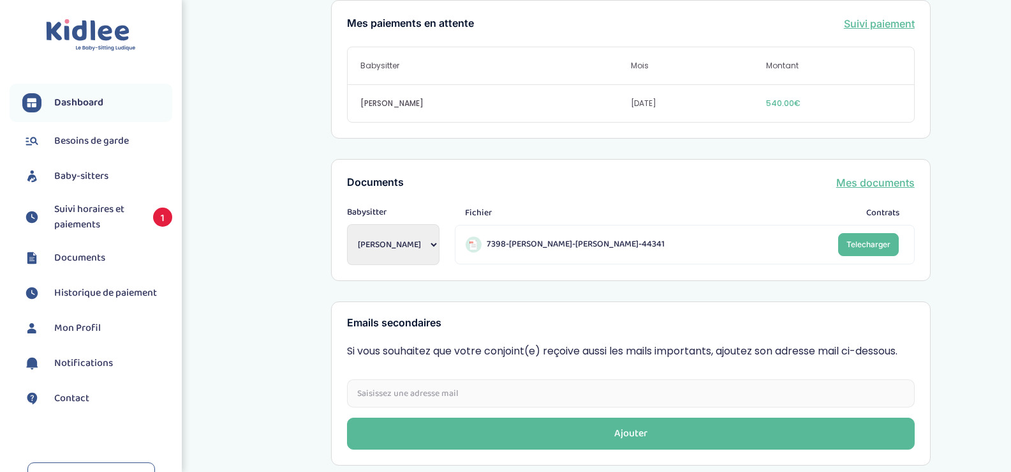
scroll to position [474, 0]
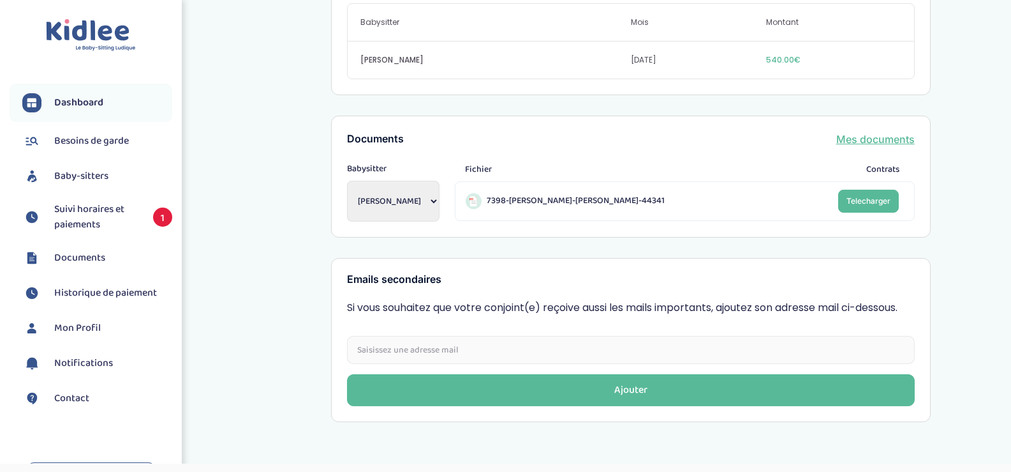
click at [103, 228] on span "Suivi horaires et paiements" at bounding box center [97, 217] width 86 height 31
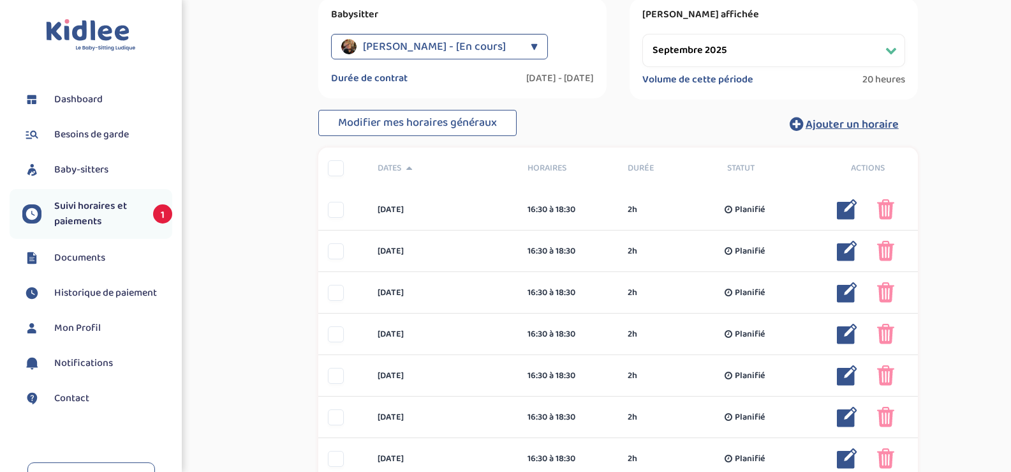
scroll to position [128, 0]
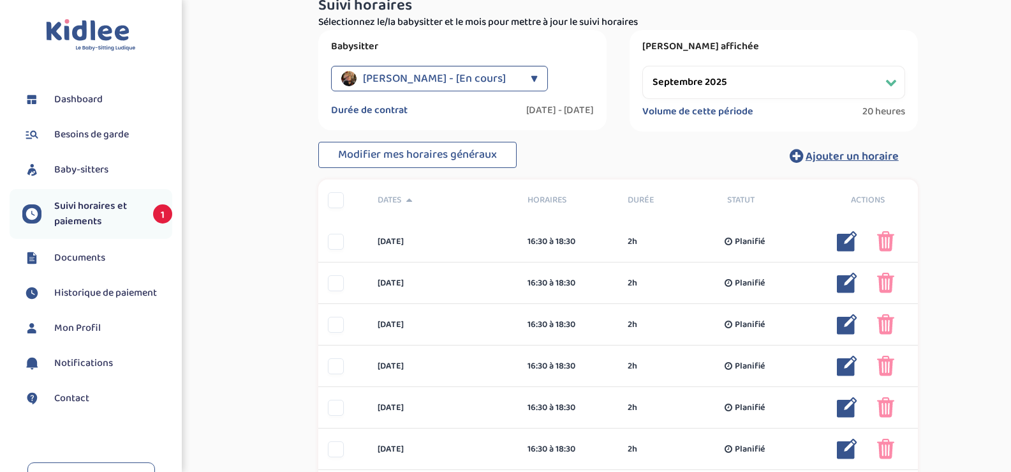
click at [686, 83] on select "Filtrer par mois [DATE] [DATE] [DATE] [DATE] [DATE] [DATE] [DATE] [DATE] [DATE]…" at bounding box center [774, 82] width 263 height 33
select select "octobre 2025"
click at [643, 66] on select "Filtrer par mois [DATE] [DATE] [DATE] [DATE] [DATE] [DATE] [DATE] [DATE] [DATE]…" at bounding box center [774, 82] width 263 height 33
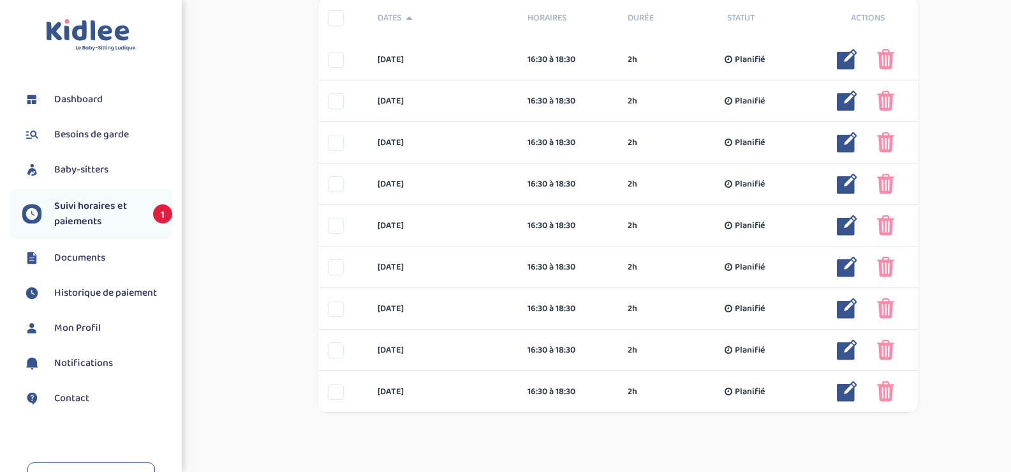
scroll to position [366, 0]
